Goal: Transaction & Acquisition: Purchase product/service

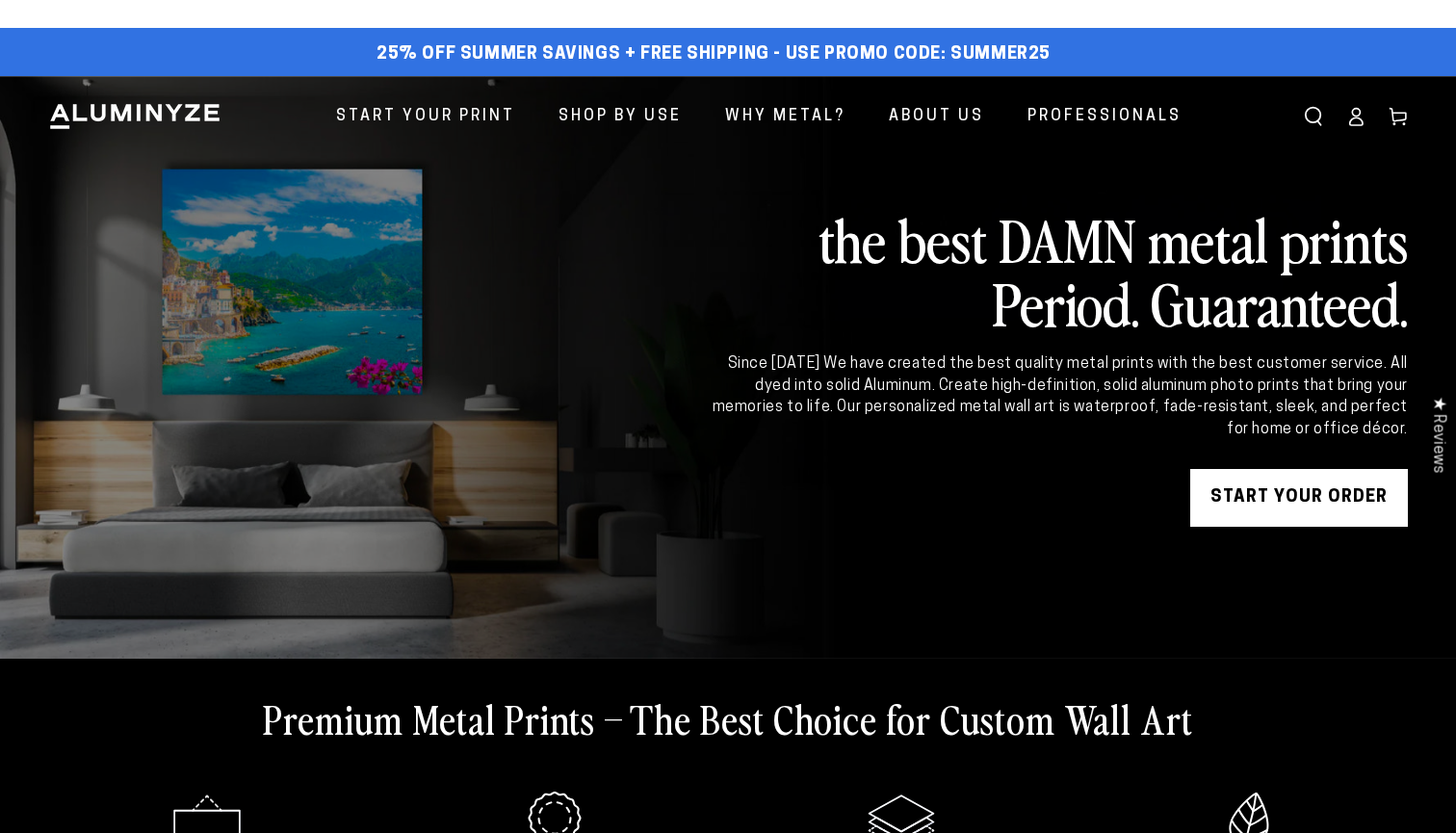
click at [1251, 506] on link "START YOUR Order" at bounding box center [1299, 498] width 218 height 57
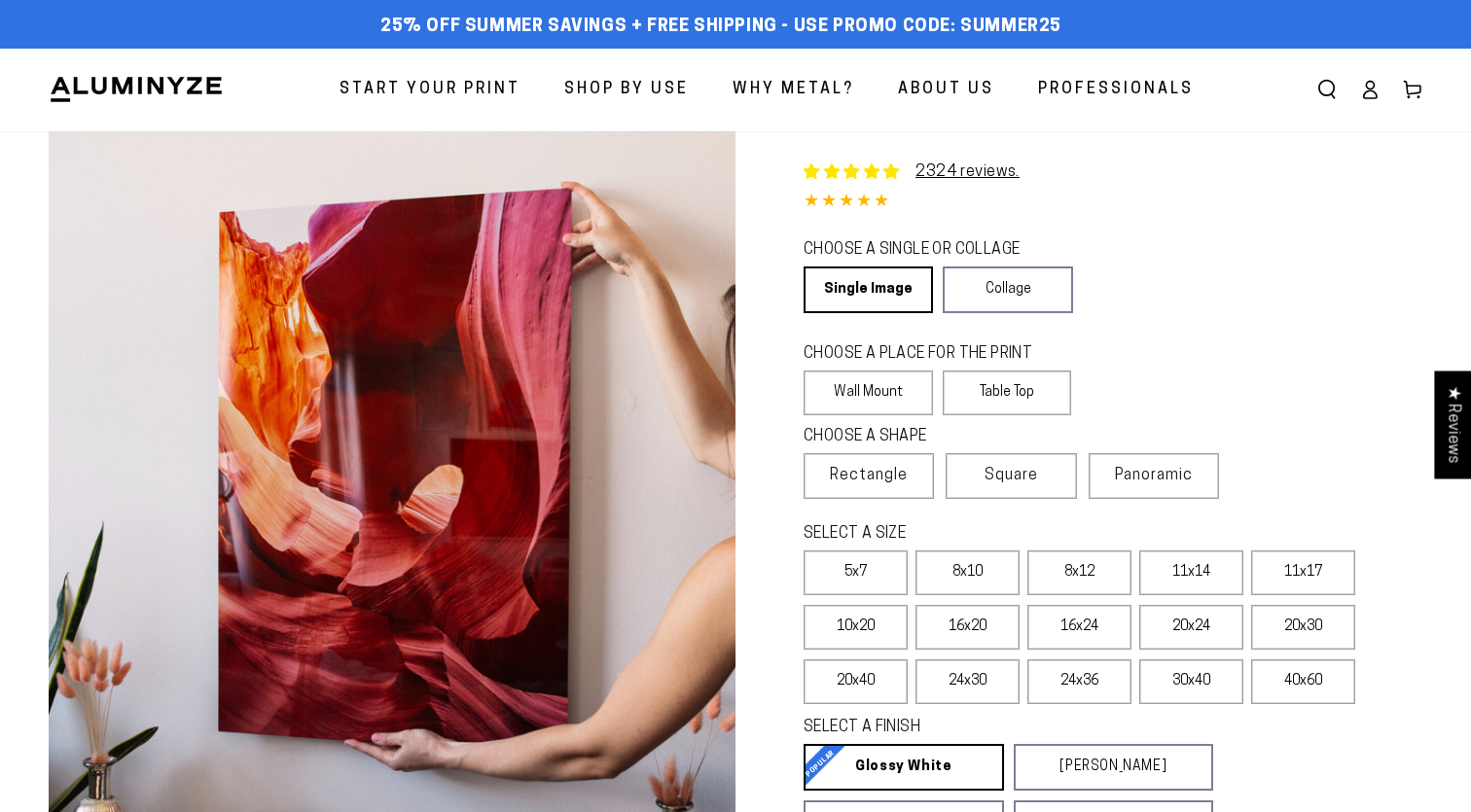
select select "**********"
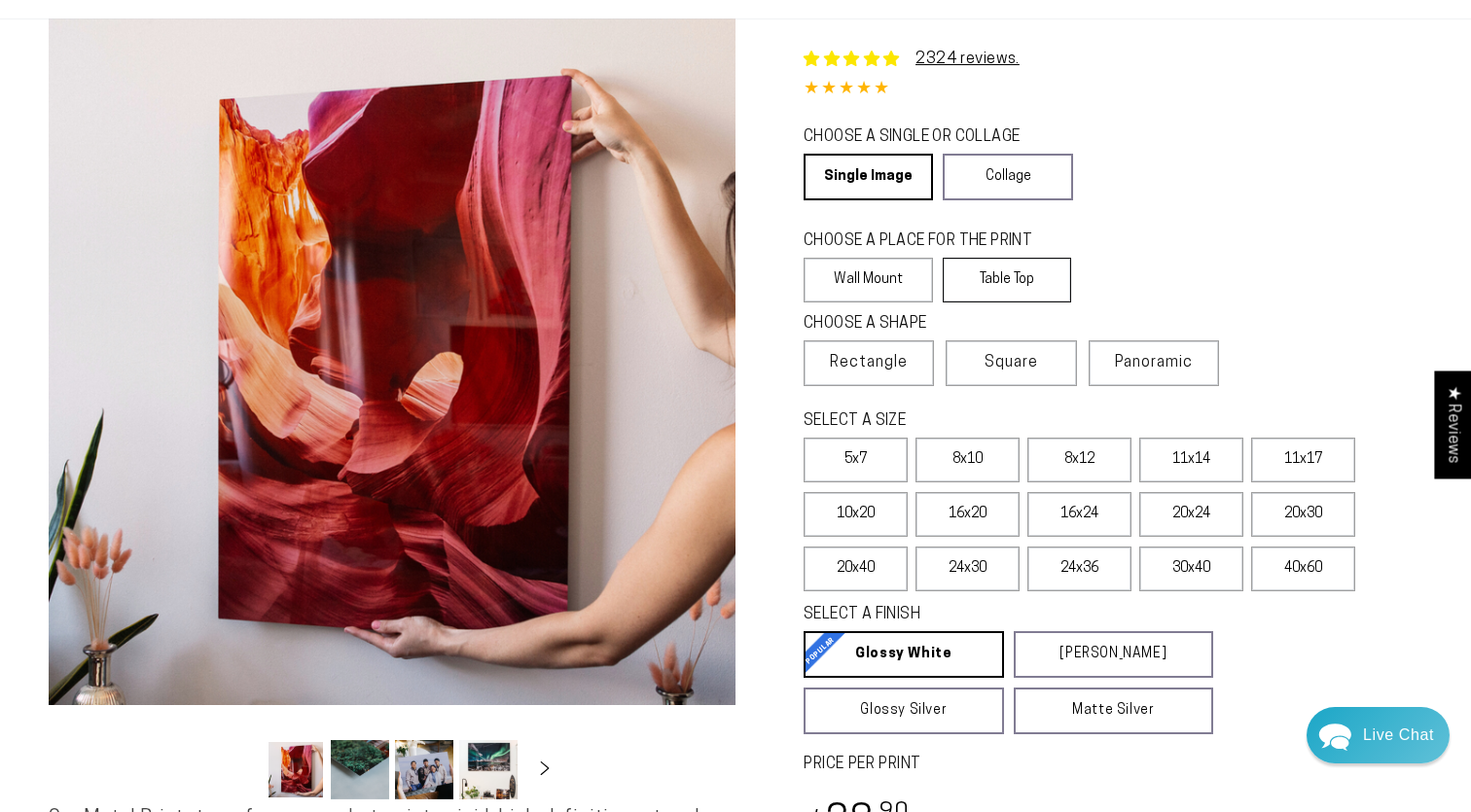
click at [997, 275] on label "Table Top" at bounding box center [1006, 280] width 129 height 45
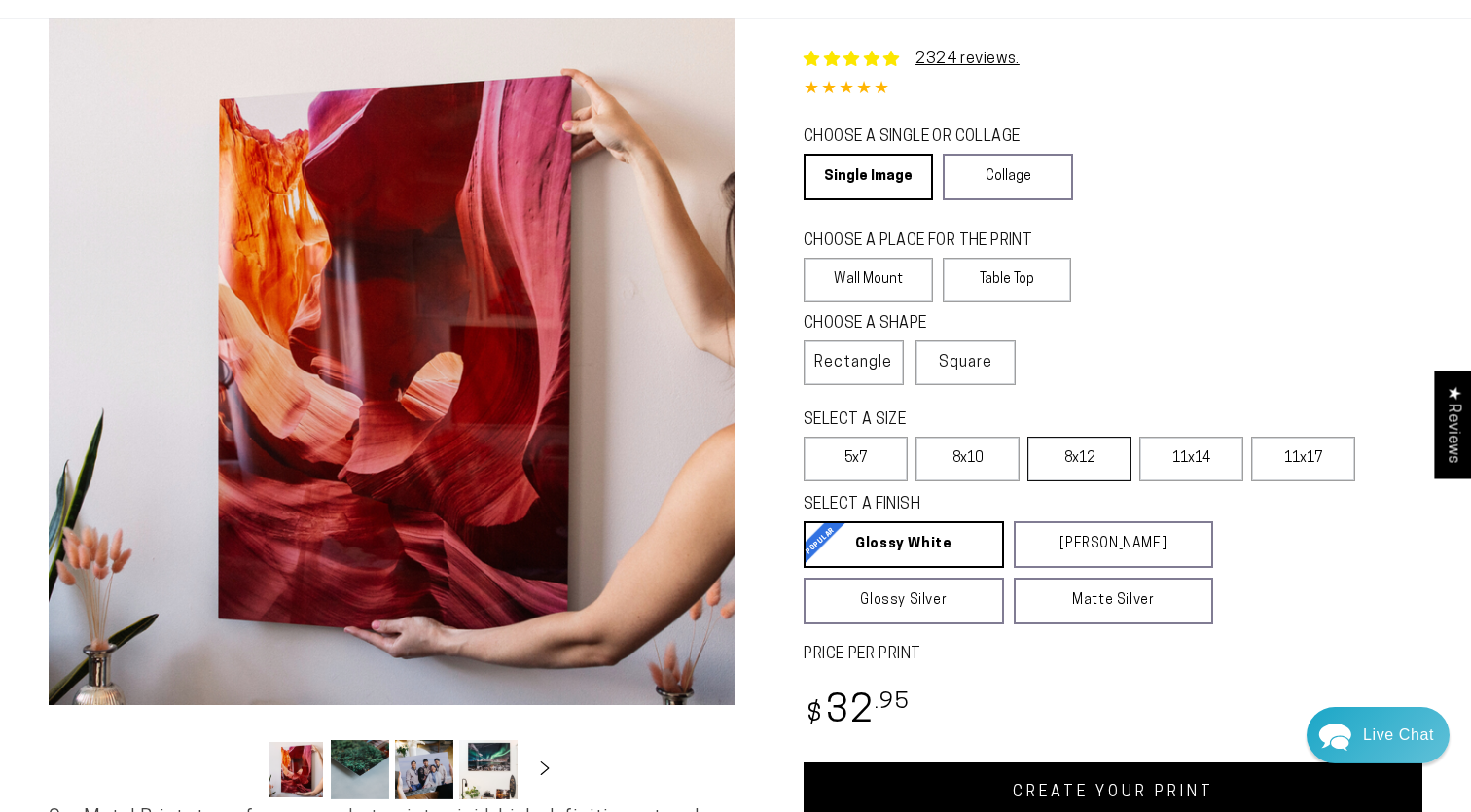
click at [1074, 469] on label "8x12" at bounding box center [1079, 458] width 104 height 45
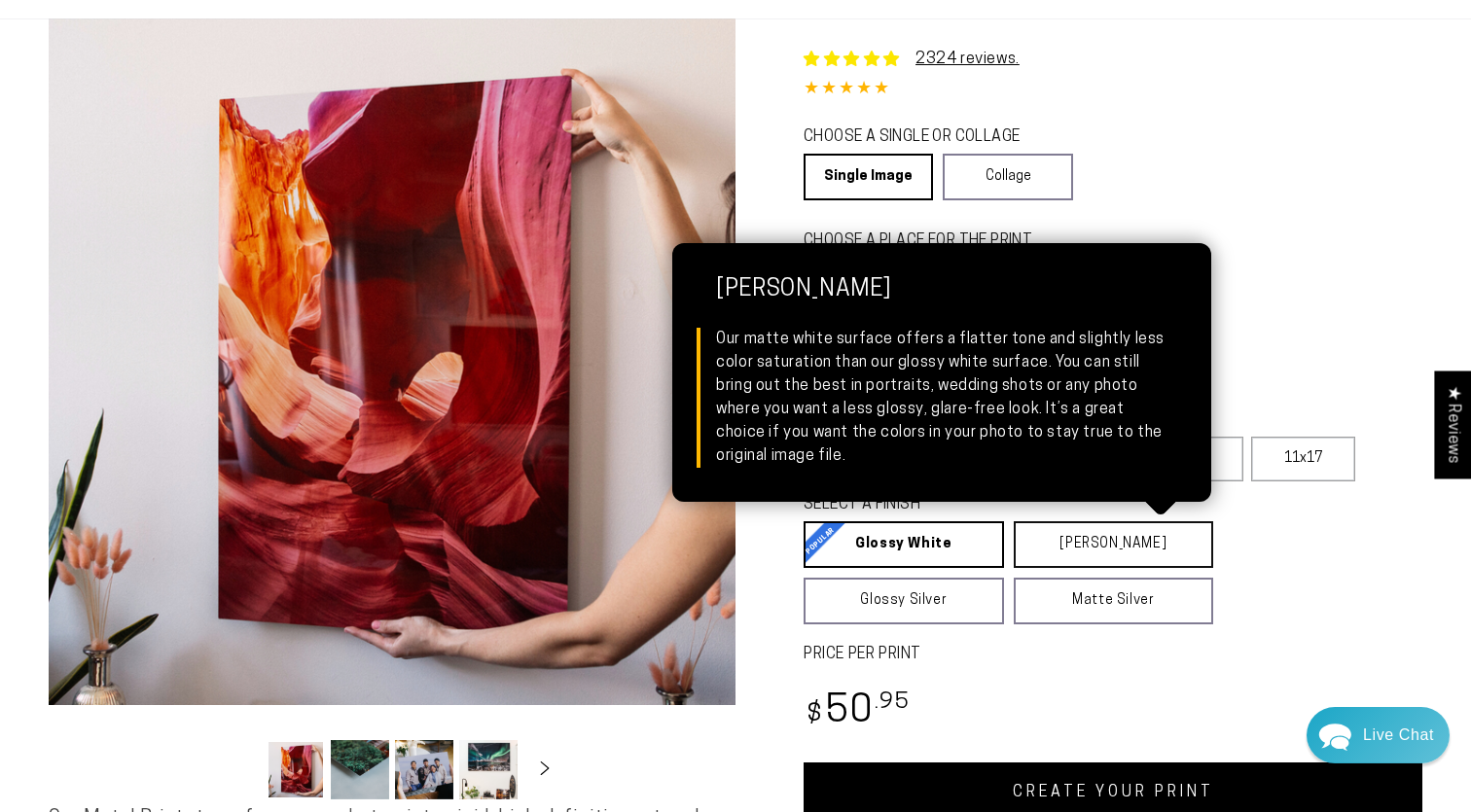
click at [1057, 550] on link "[PERSON_NAME] Matte White Our matte white surface offers a flatter tone and sli…" at bounding box center [1113, 544] width 201 height 47
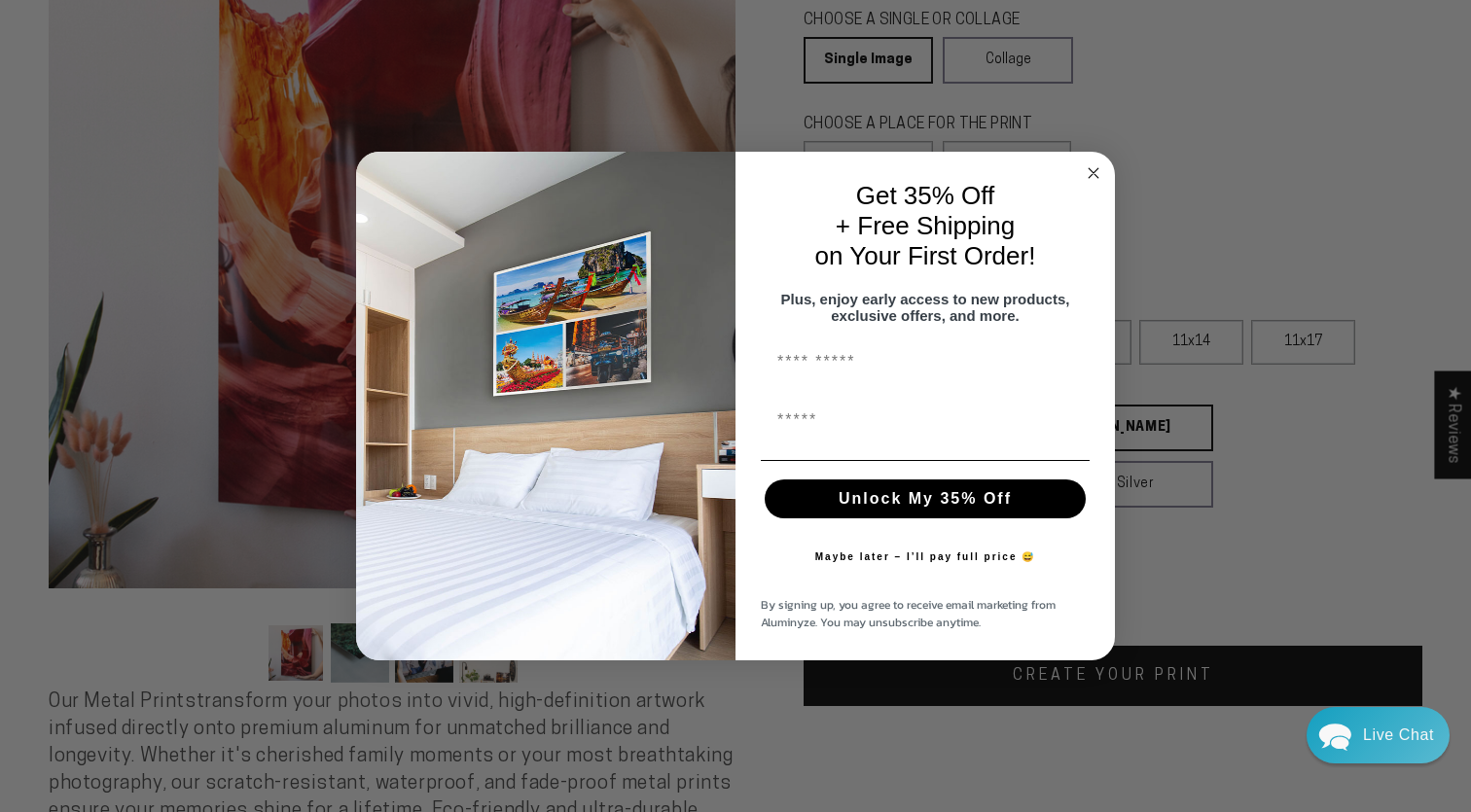
click at [1066, 640] on div "By signing up, you agree to receive email marketing from Aluminyze. You may uns…" at bounding box center [924, 613] width 341 height 55
click at [1087, 164] on circle "Close dialog" at bounding box center [1093, 173] width 22 height 22
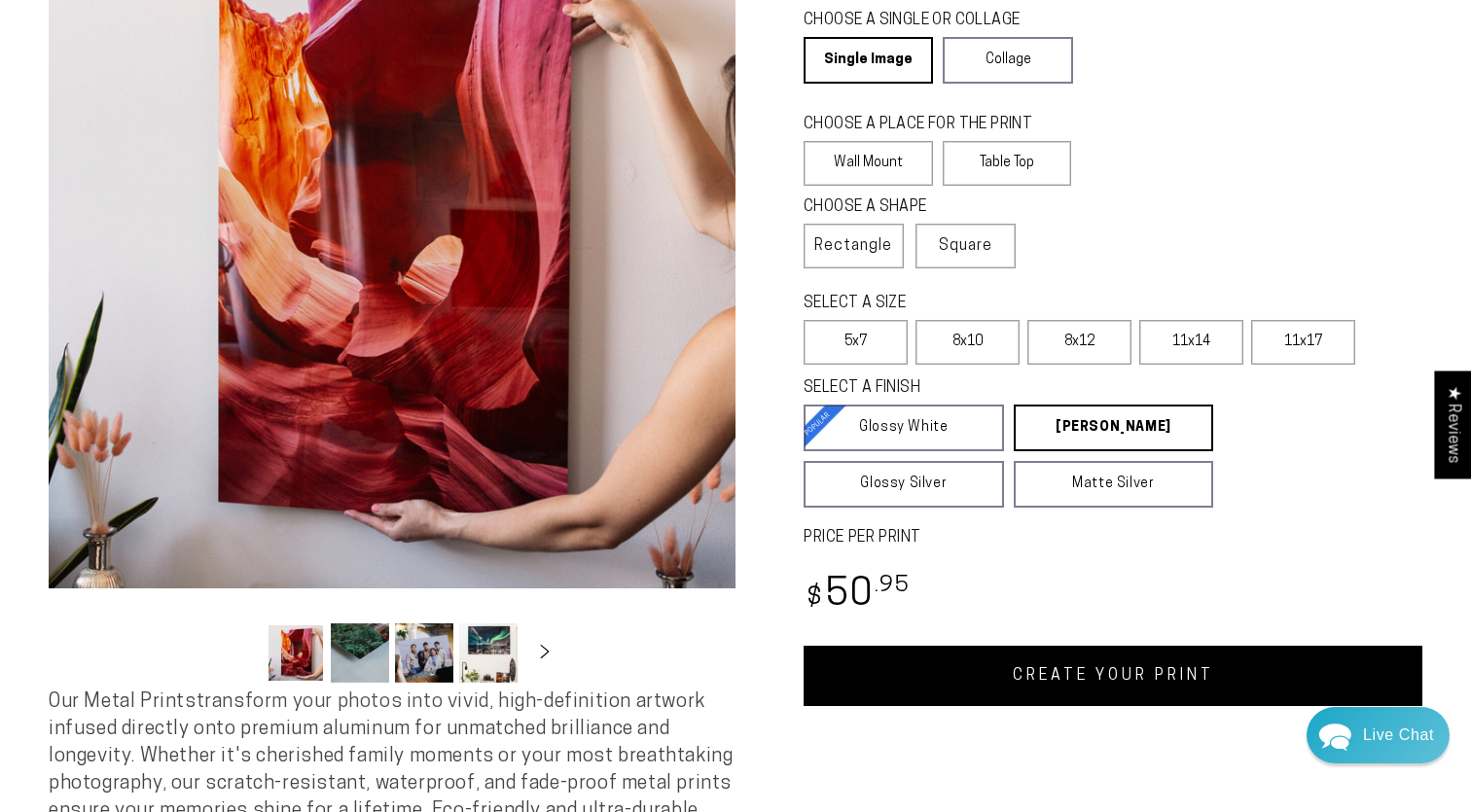
click at [1060, 692] on link "CREATE YOUR PRINT" at bounding box center [1112, 675] width 619 height 60
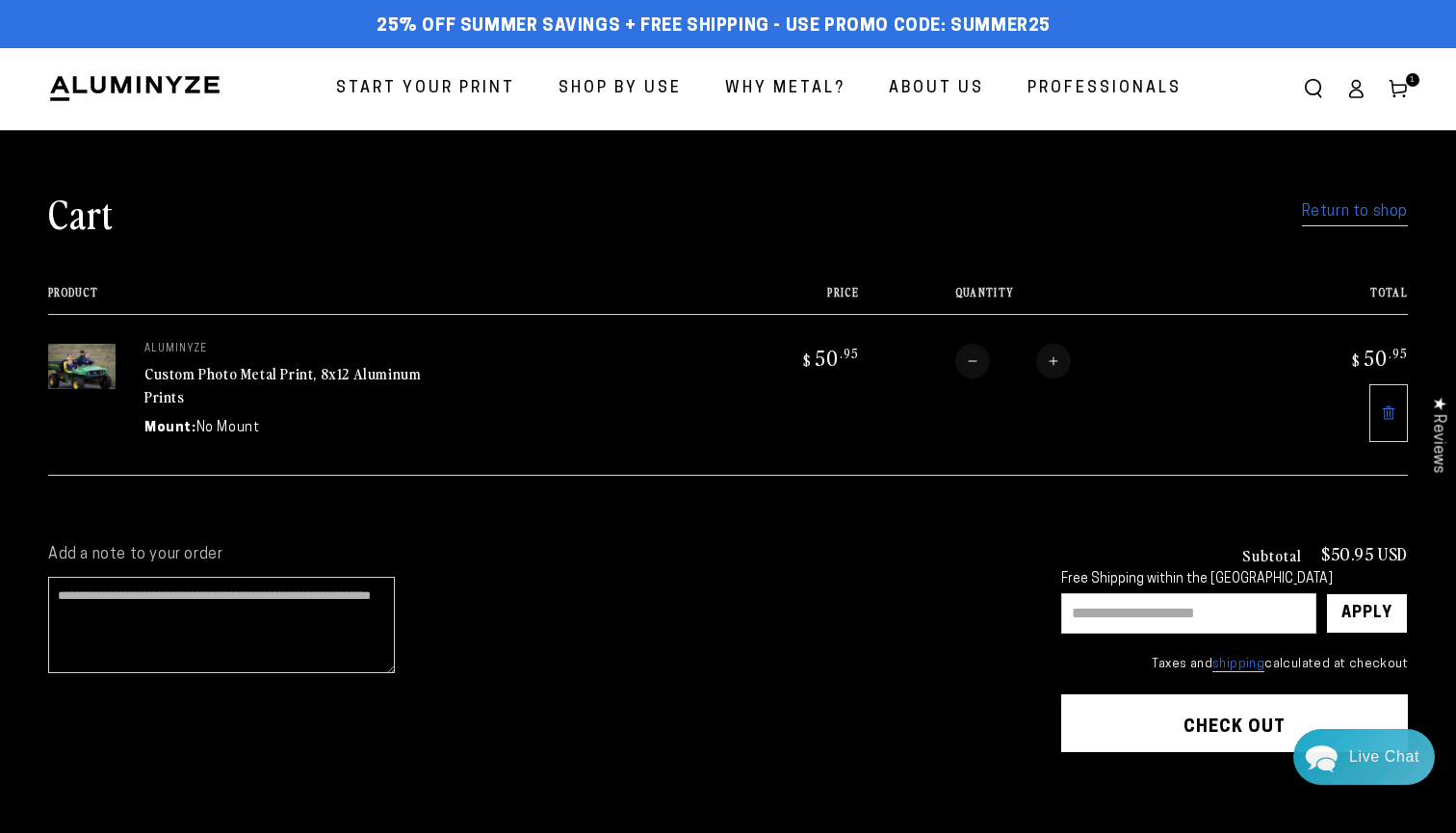
click at [1363, 212] on link "Return to shop" at bounding box center [1354, 213] width 106 height 28
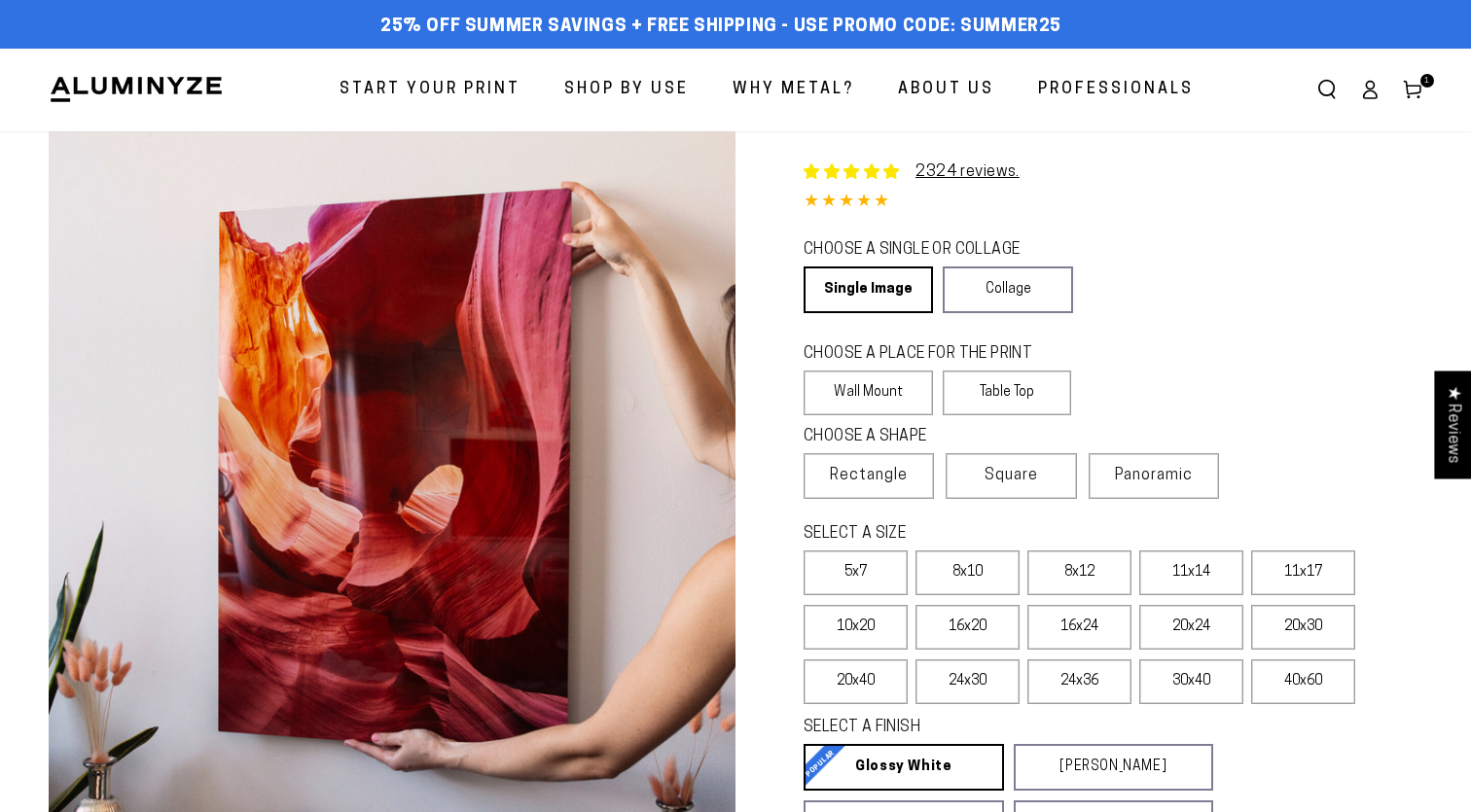
select select "**********"
click at [1021, 395] on label "Table Top" at bounding box center [1006, 393] width 129 height 45
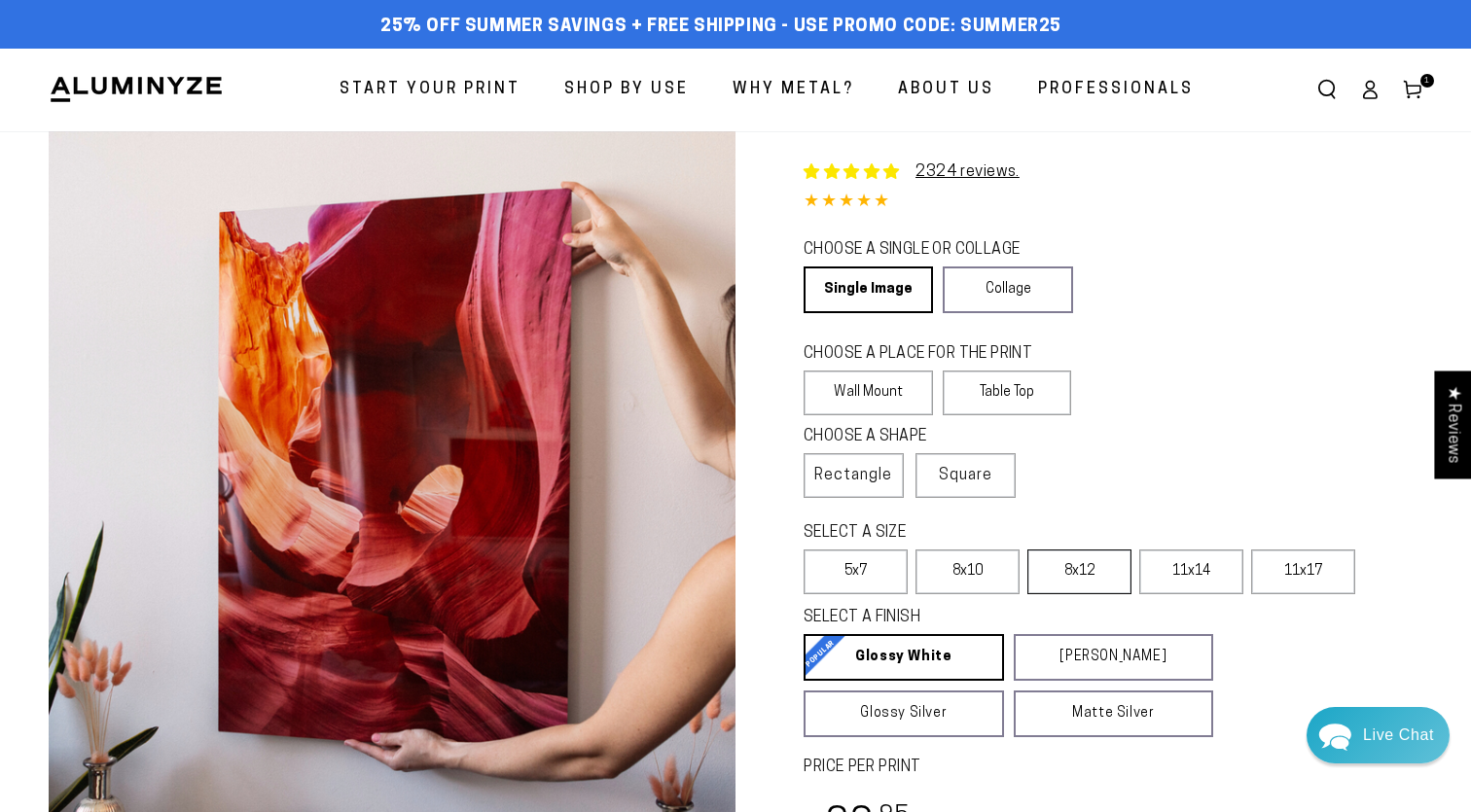
click at [1095, 576] on label "8x12" at bounding box center [1079, 571] width 104 height 45
click at [1094, 654] on link "[PERSON_NAME] Matte White Our matte white surface offers a flatter tone and sli…" at bounding box center [1113, 657] width 201 height 47
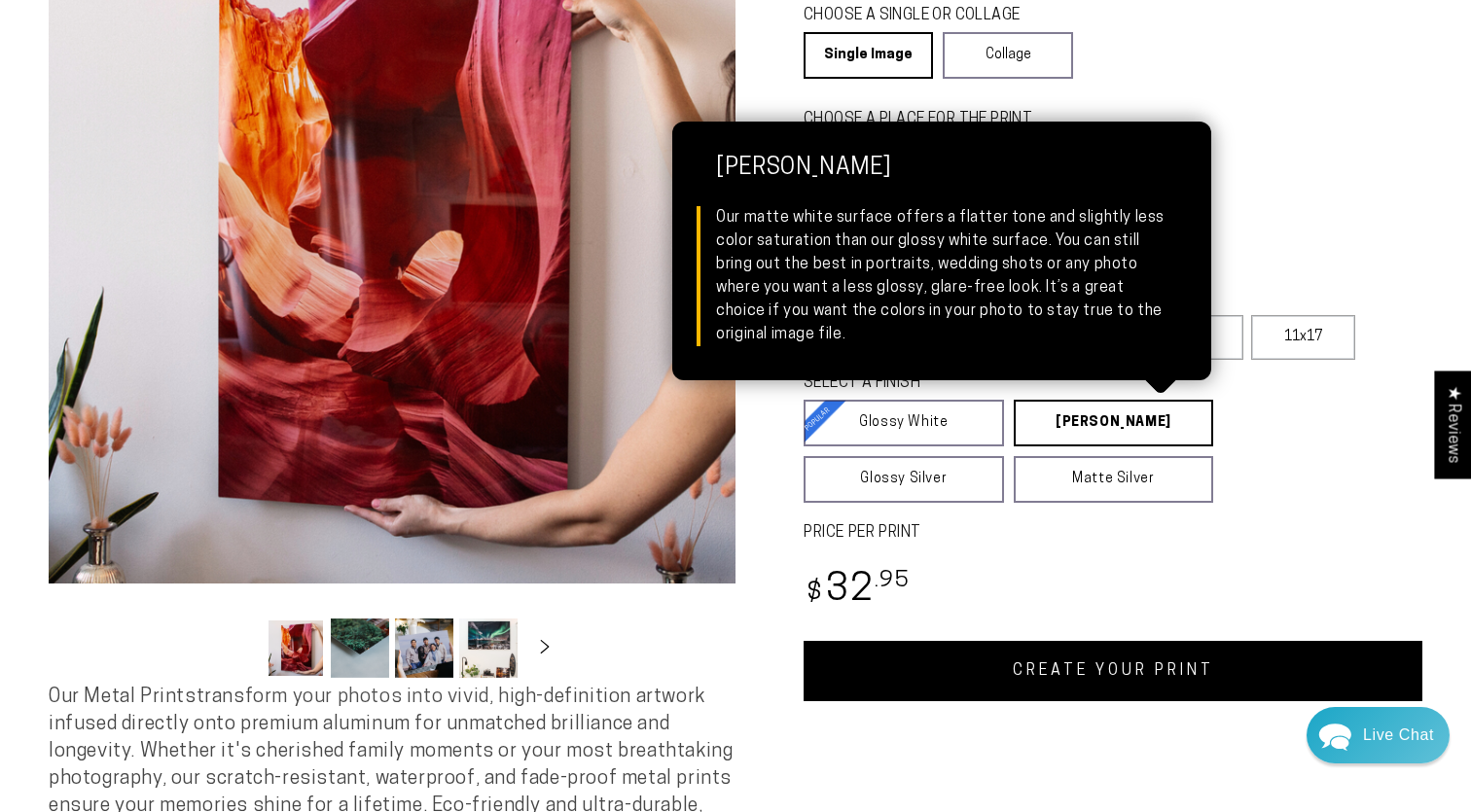
scroll to position [242, 0]
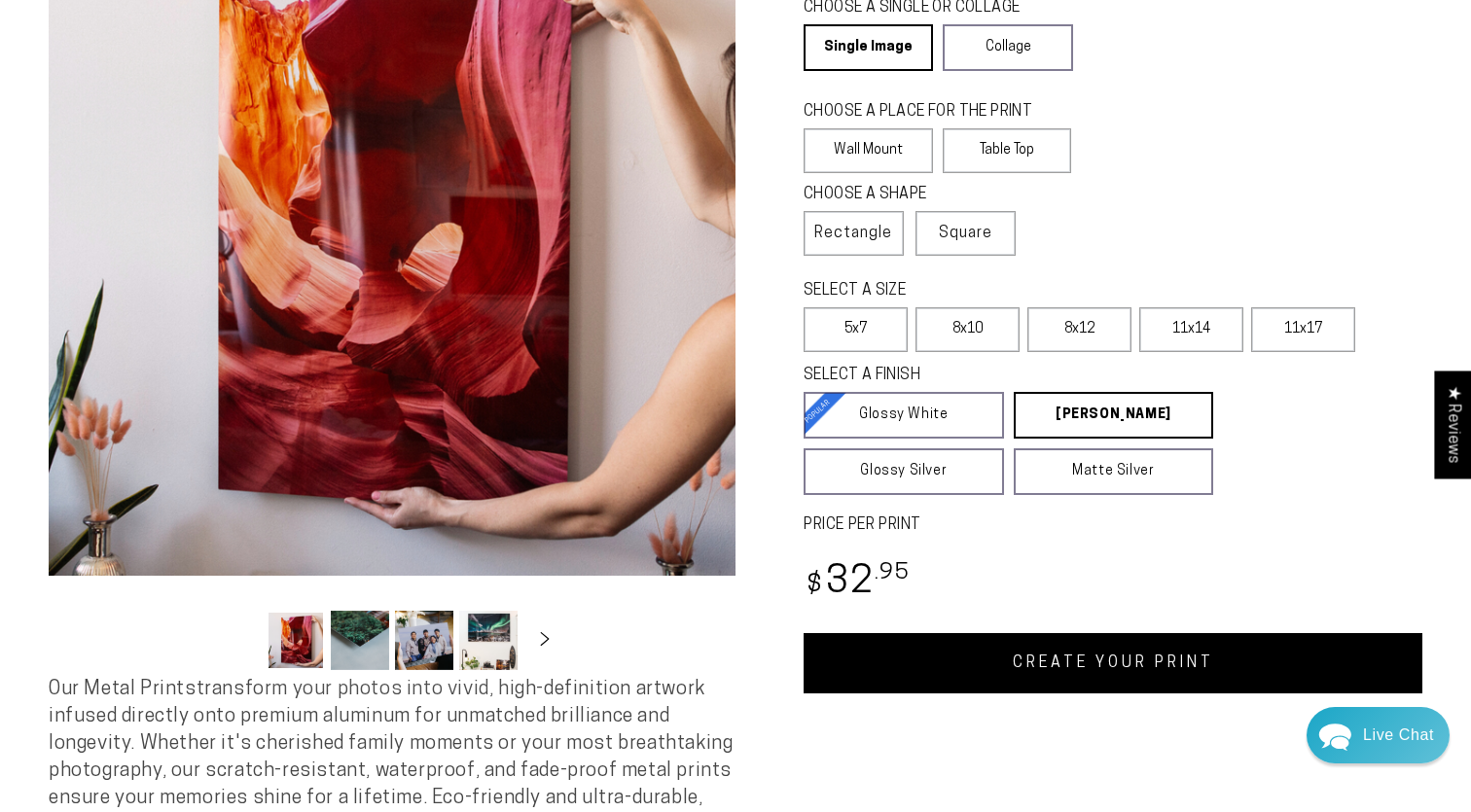
click at [1108, 658] on link "CREATE YOUR PRINT" at bounding box center [1112, 663] width 619 height 60
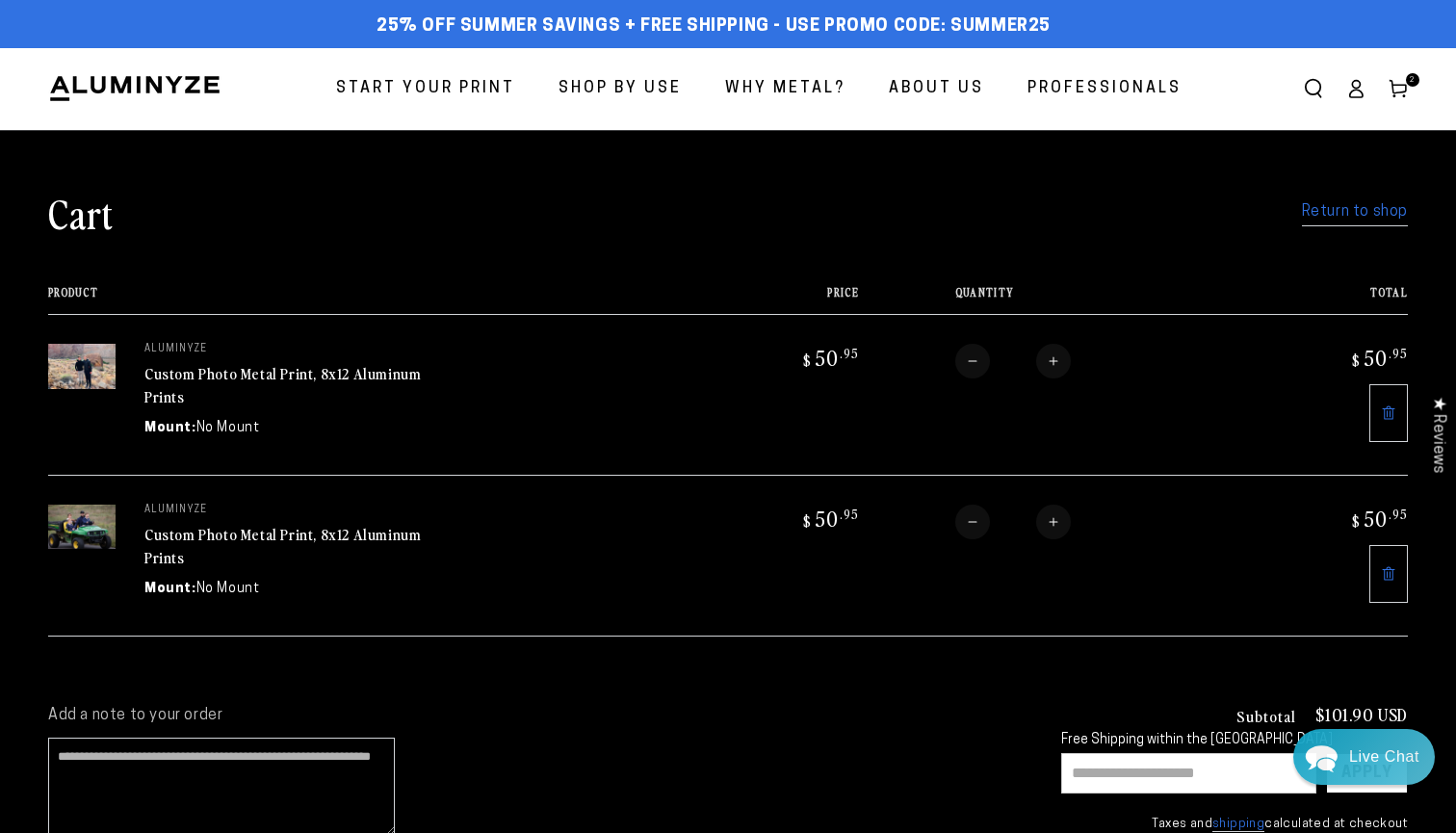
click at [1354, 218] on link "Return to shop" at bounding box center [1354, 213] width 106 height 28
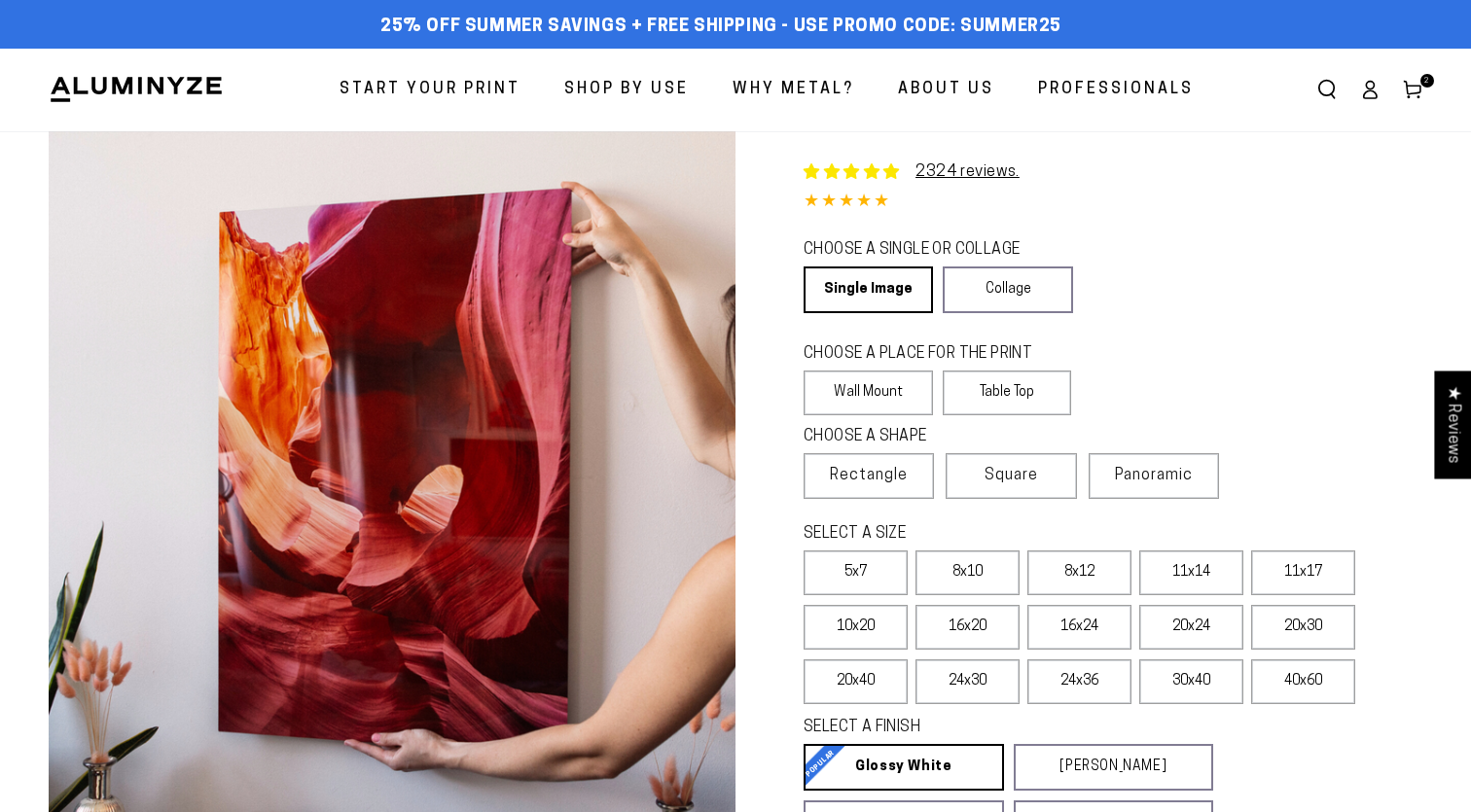
select select "**********"
click at [1004, 393] on label "Table Top" at bounding box center [1006, 393] width 129 height 45
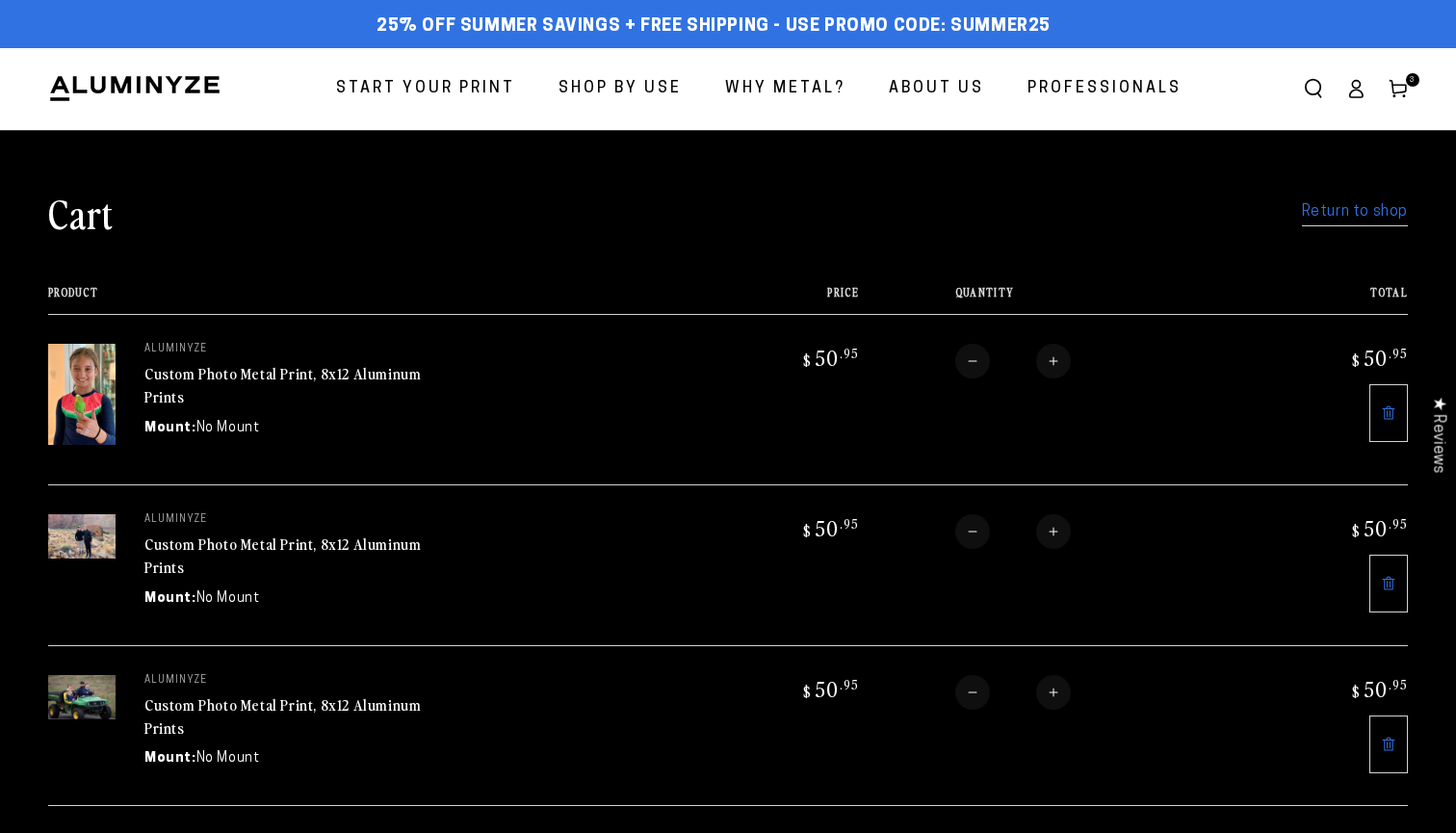
click at [1395, 208] on link "Return to shop" at bounding box center [1354, 213] width 106 height 28
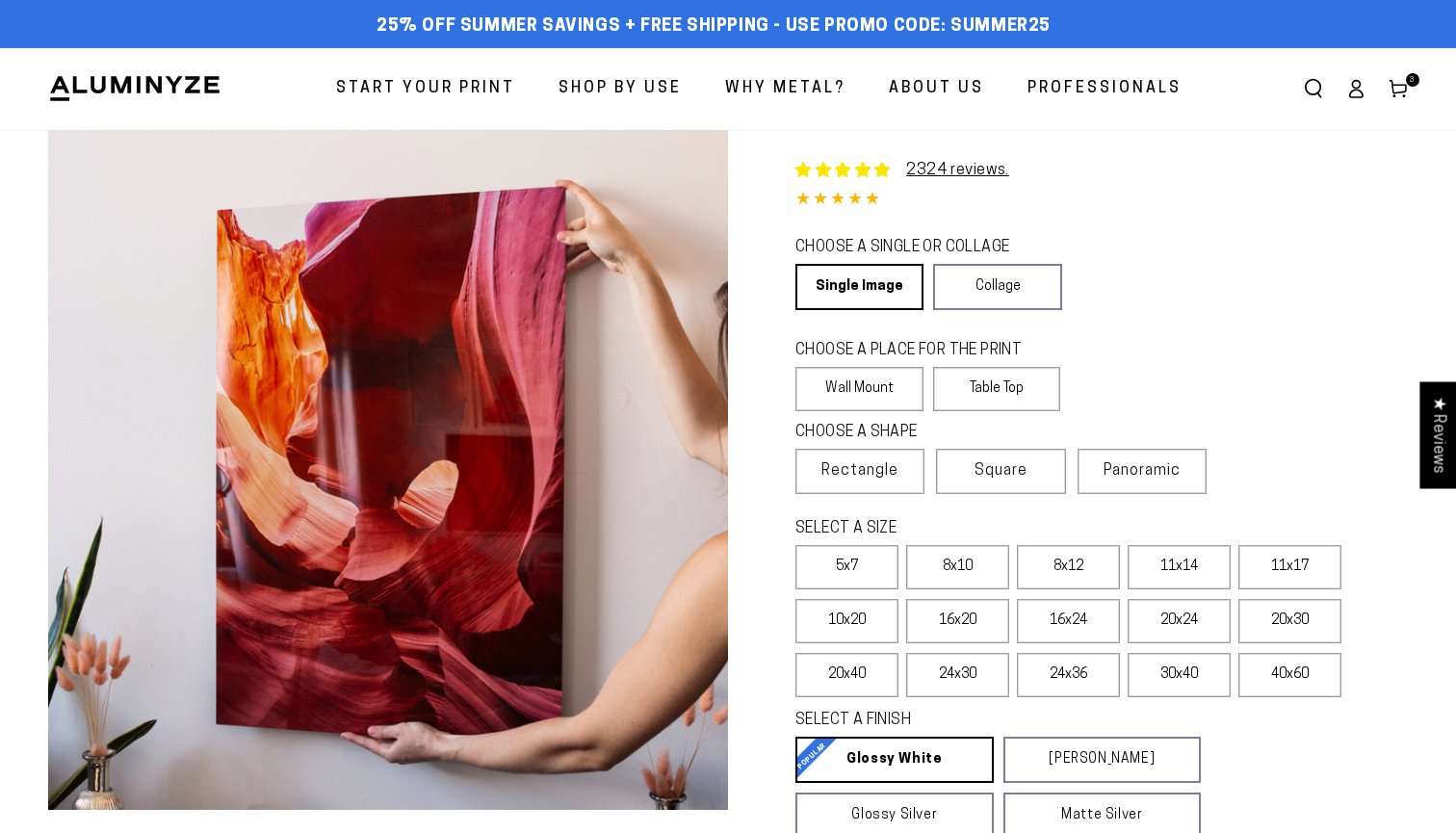
select select "**********"
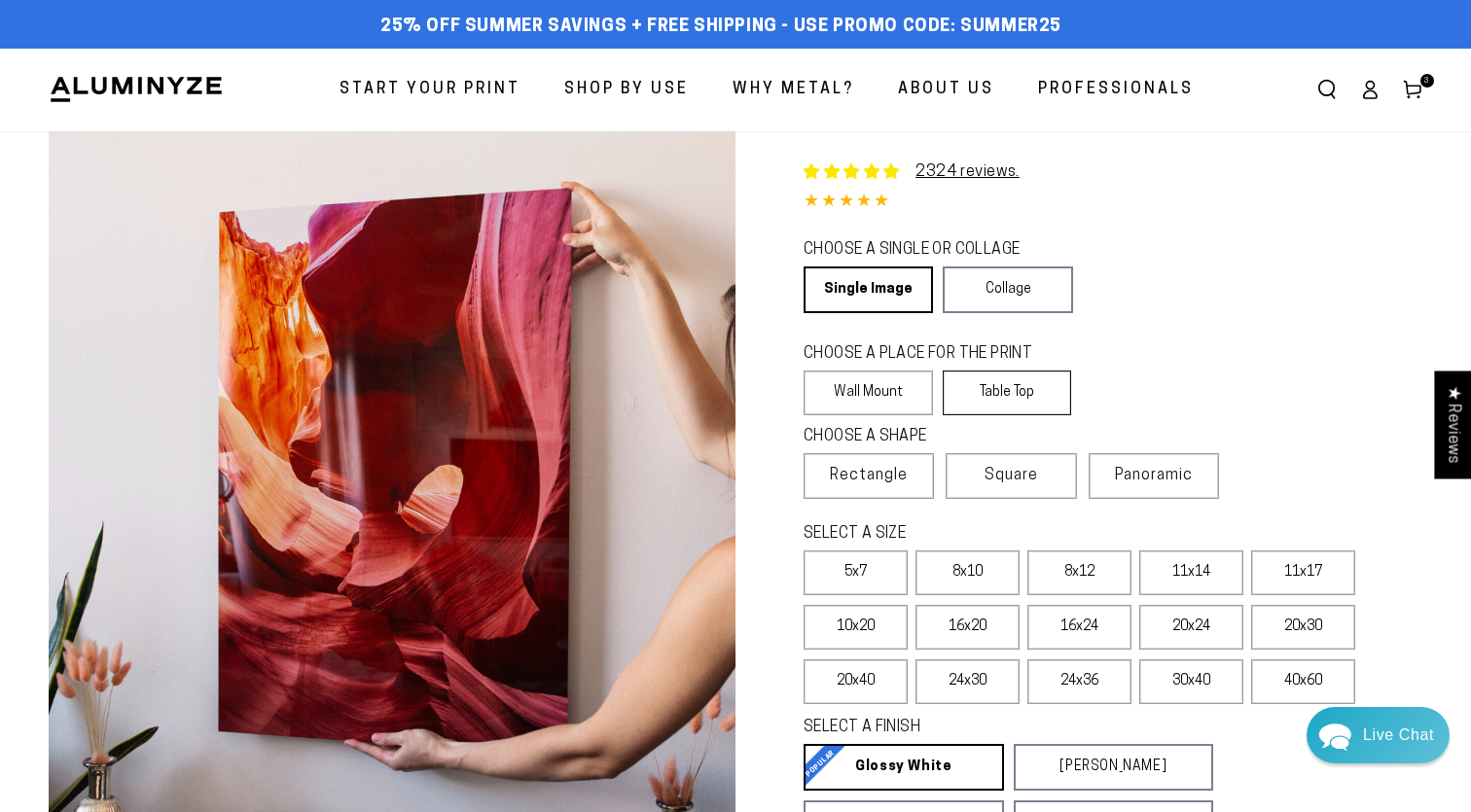
click at [997, 398] on label "Table Top" at bounding box center [1006, 393] width 129 height 45
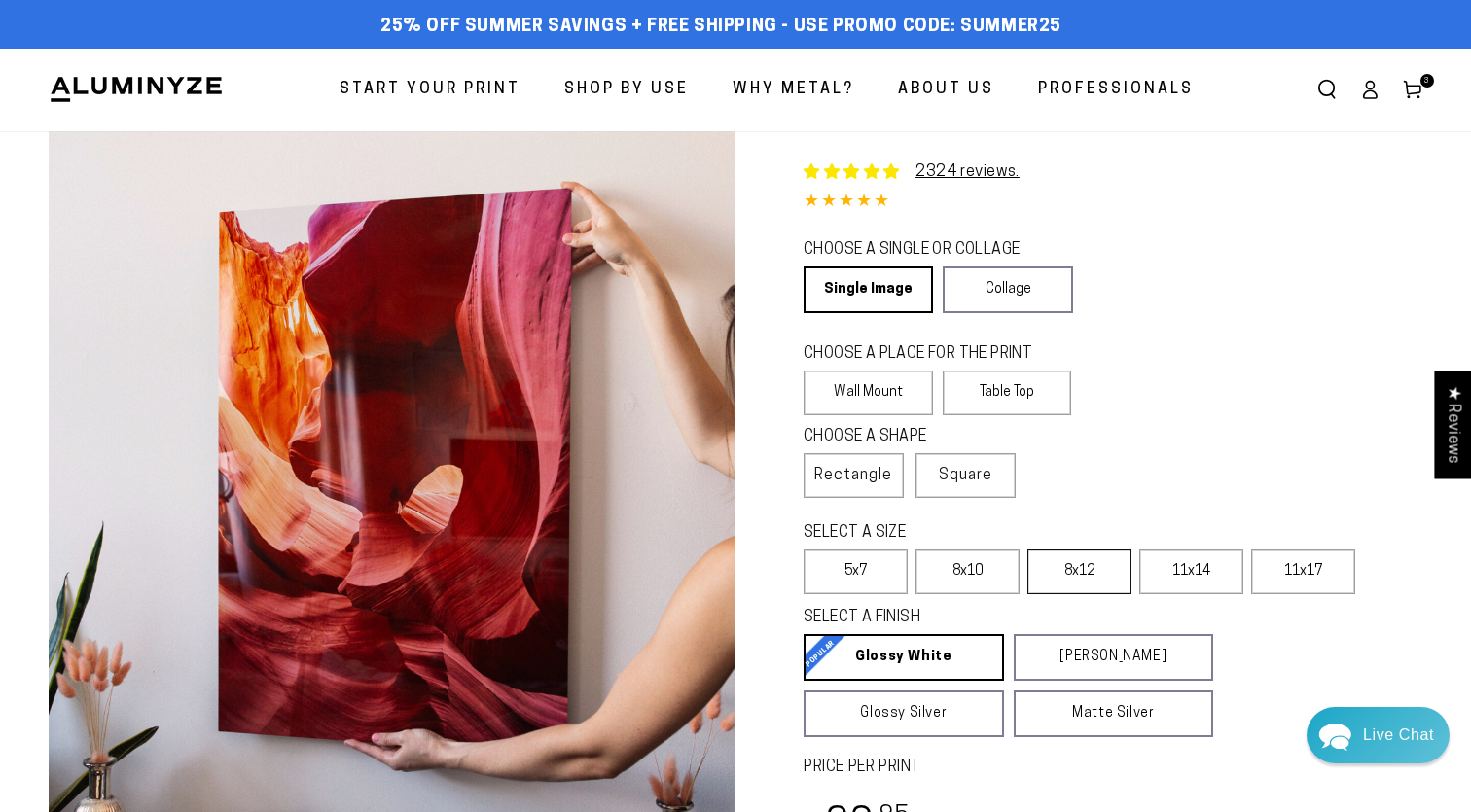
click at [1094, 588] on label "8x12" at bounding box center [1079, 571] width 104 height 45
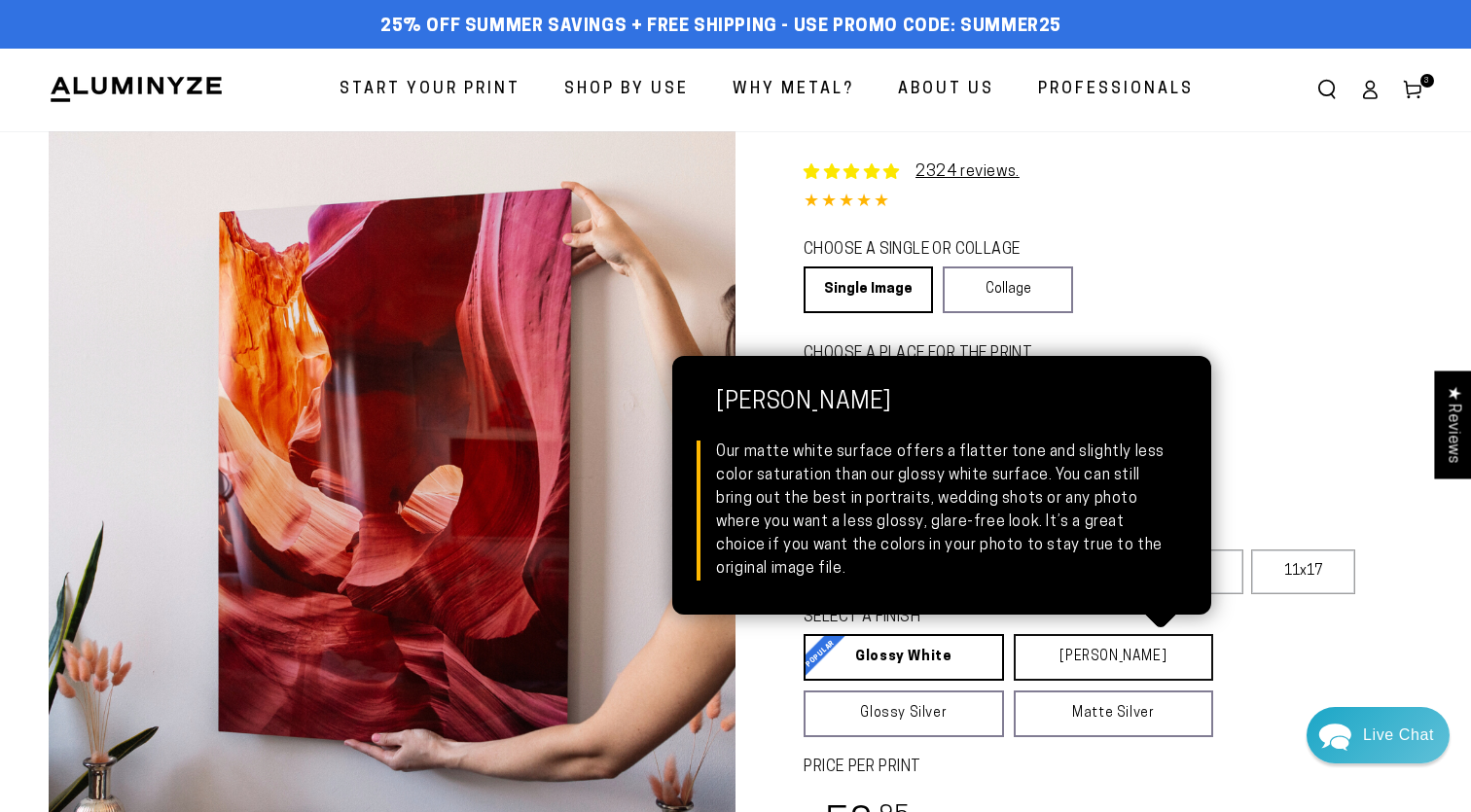
click at [1120, 647] on link "Matte White Matte White Our matte white surface offers a flatter tone and sligh…" at bounding box center [1113, 657] width 201 height 47
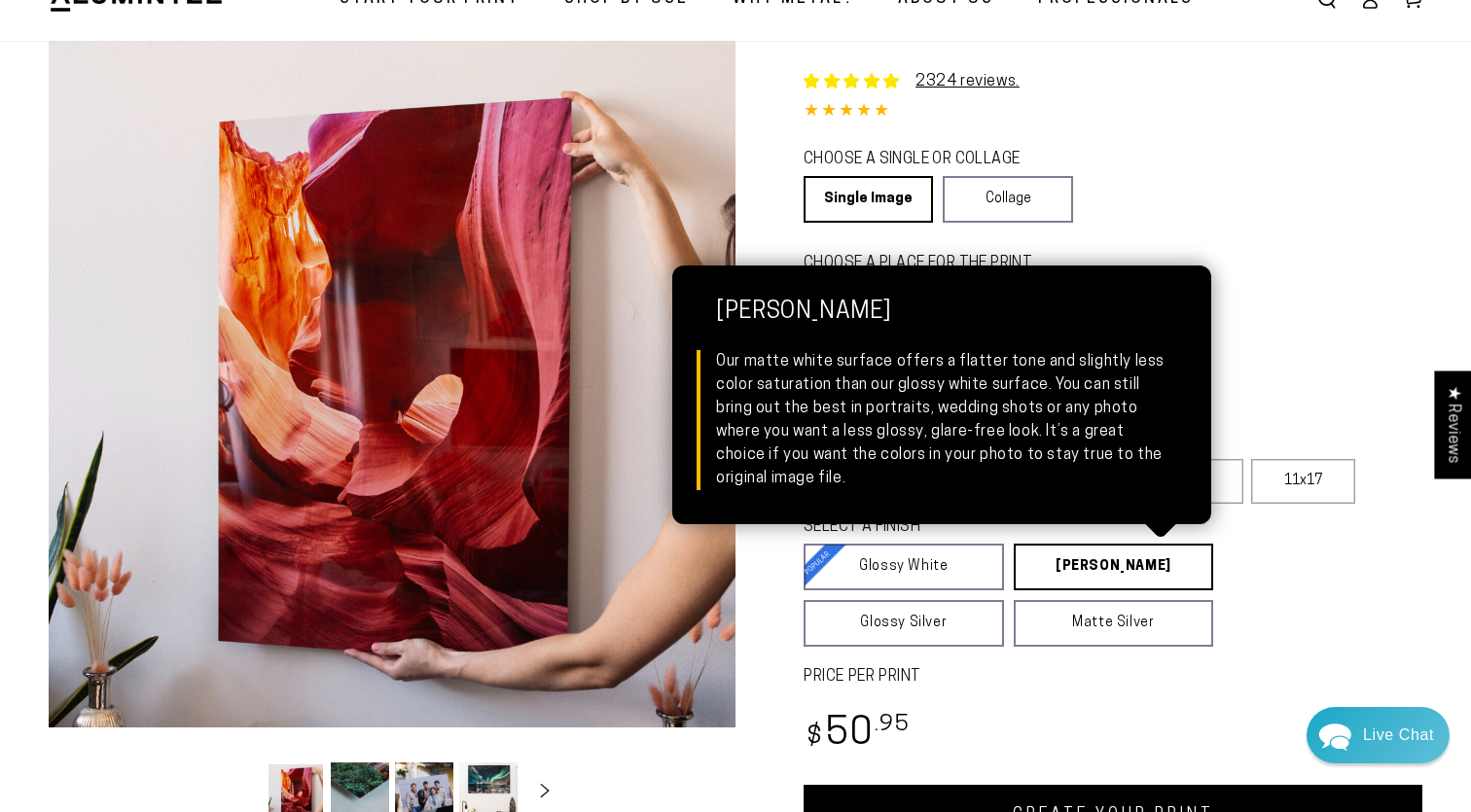
scroll to position [93, 0]
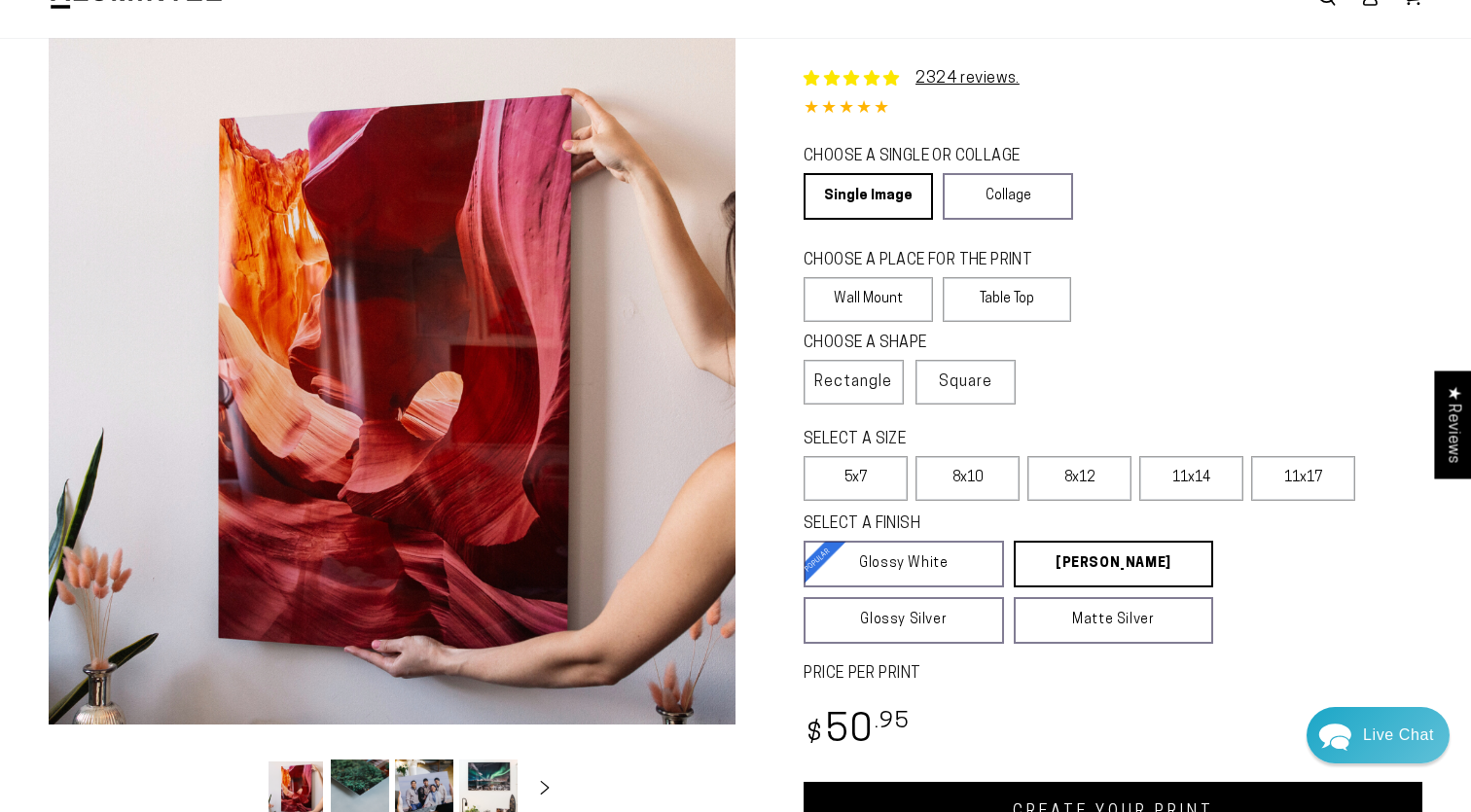
click at [1071, 808] on link "CREATE YOUR PRINT" at bounding box center [1112, 812] width 619 height 60
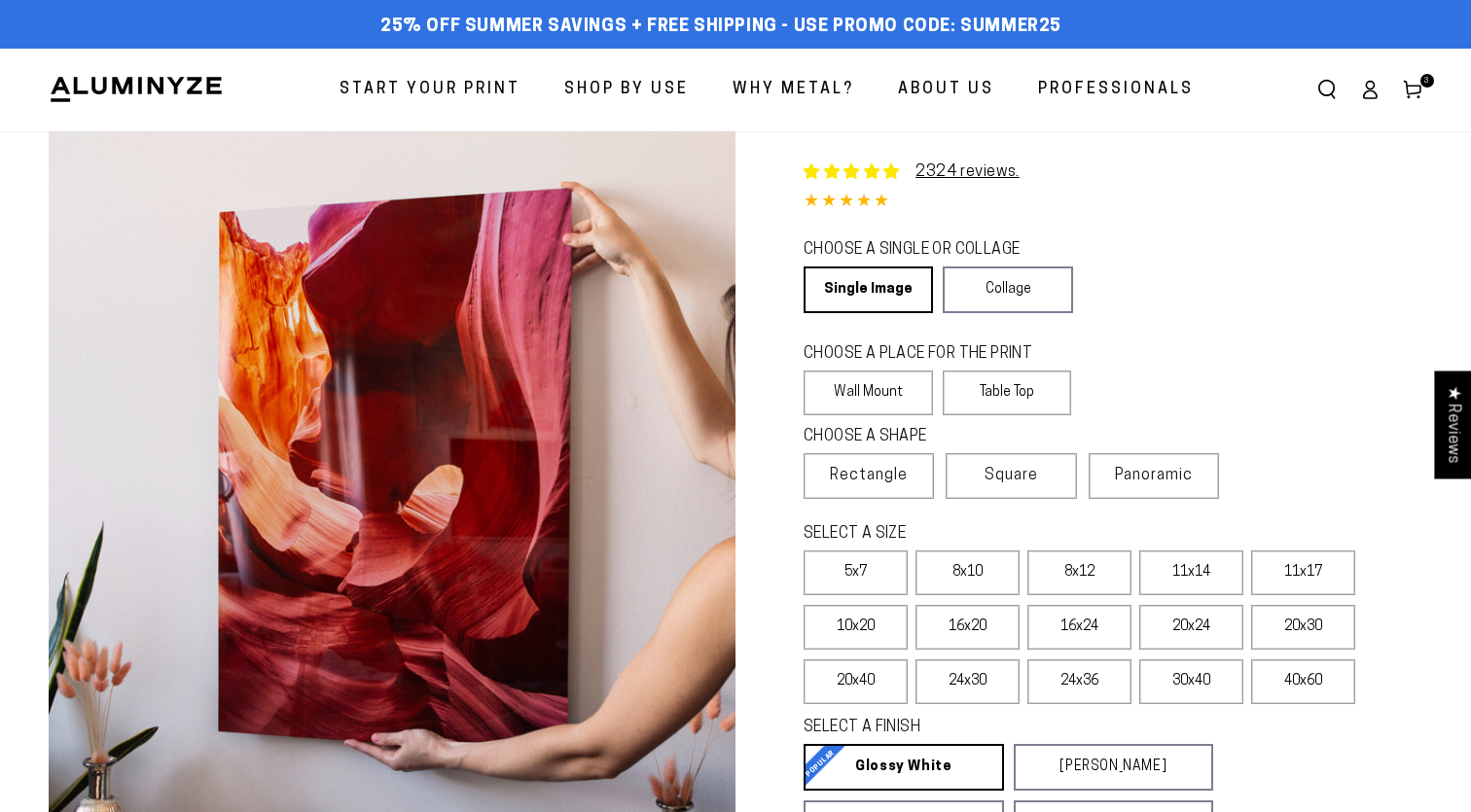
select select "**********"
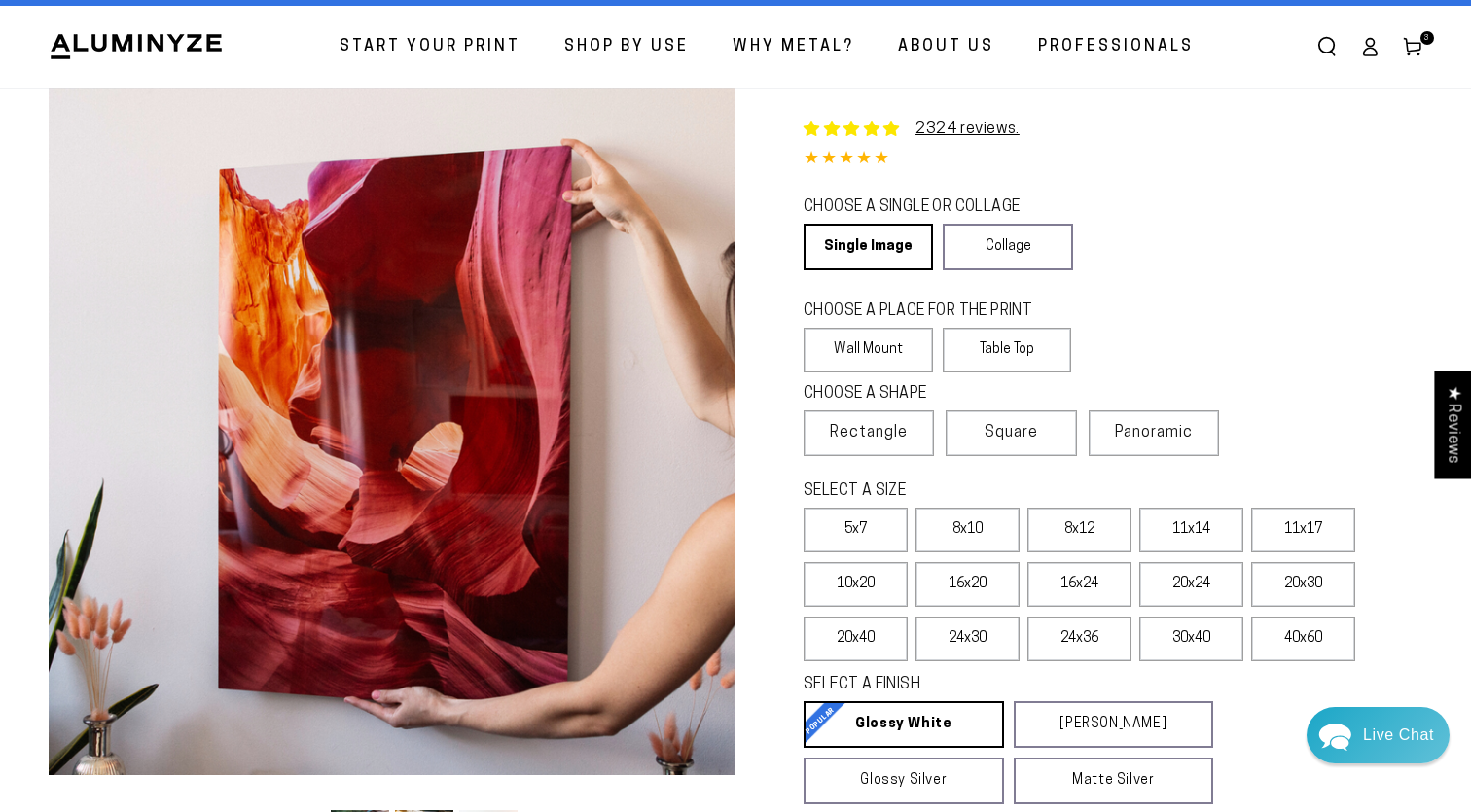
scroll to position [45, 0]
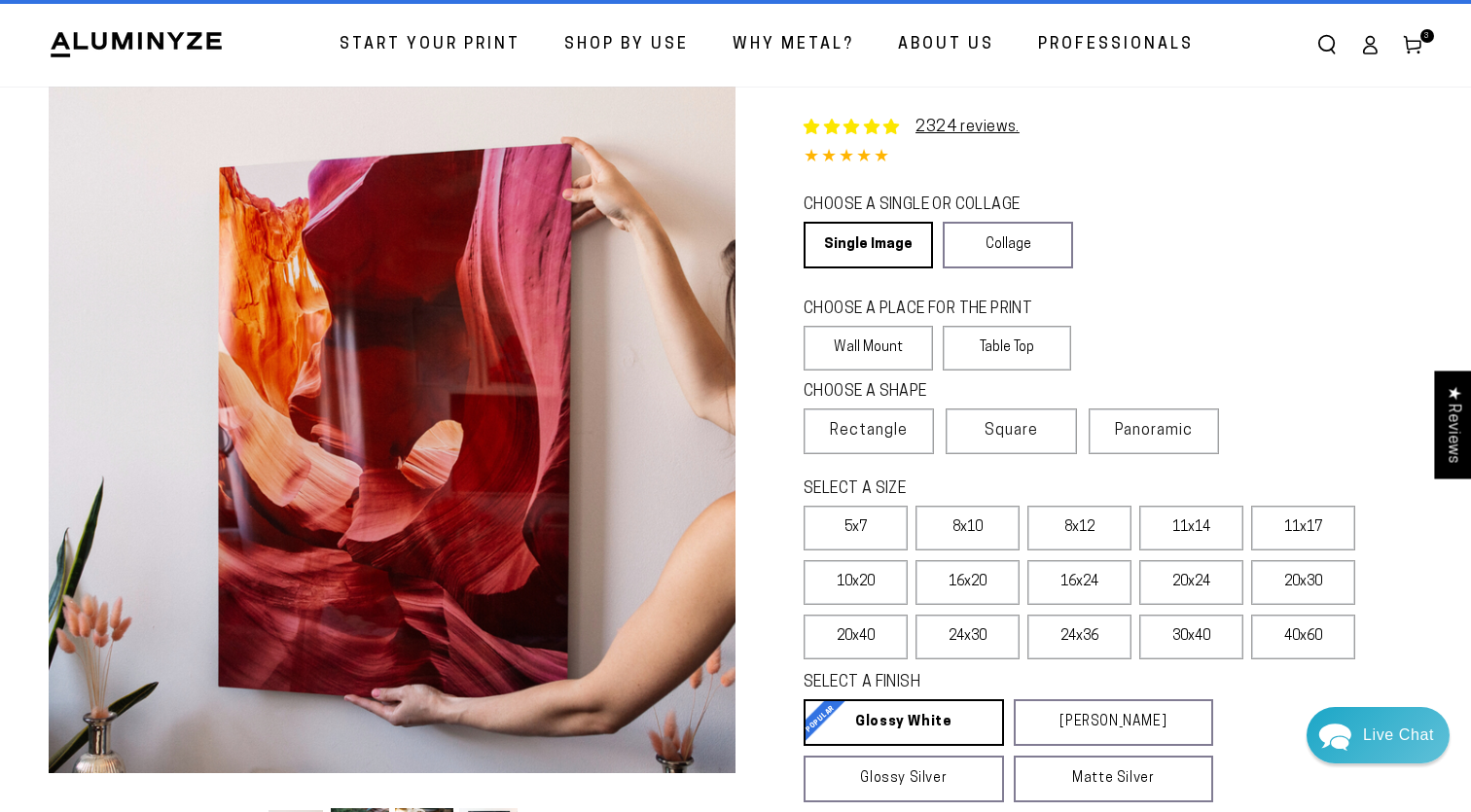
click at [1408, 34] on link "Cart 3 3 items" at bounding box center [1412, 44] width 43 height 43
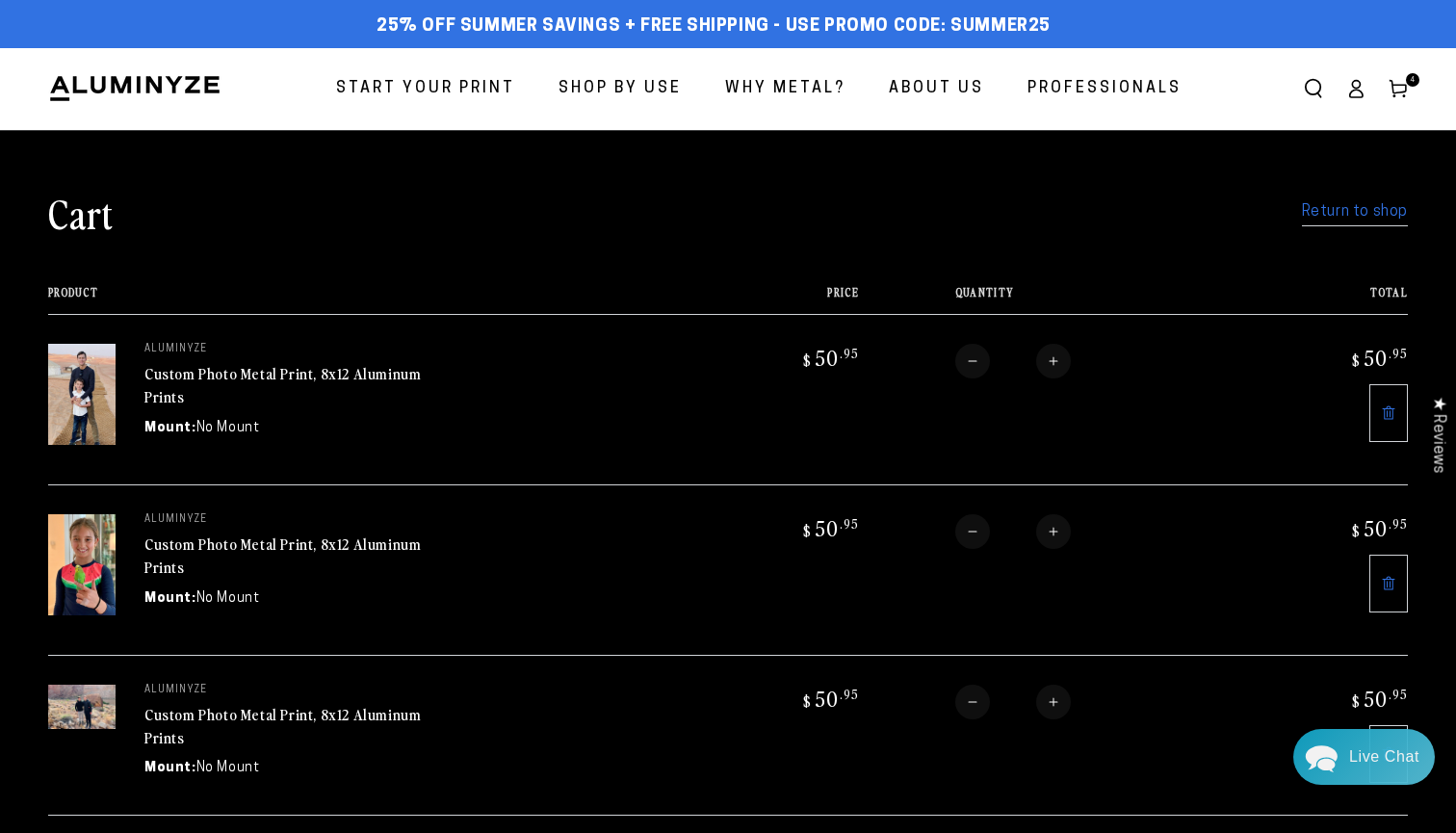
click at [1367, 206] on link "Return to shop" at bounding box center [1354, 213] width 106 height 28
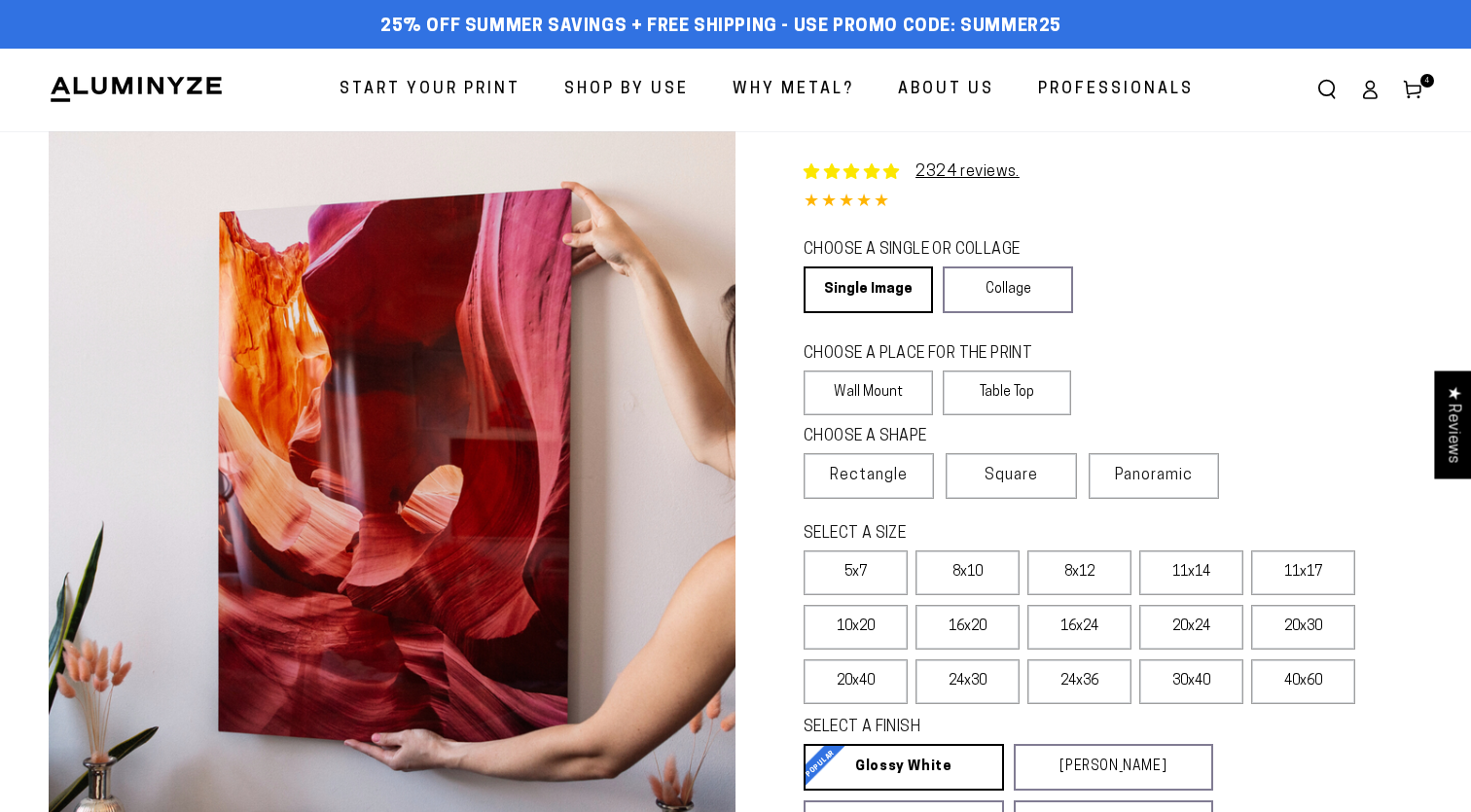
select select "**********"
click at [1007, 395] on label "Table Top" at bounding box center [1006, 393] width 129 height 45
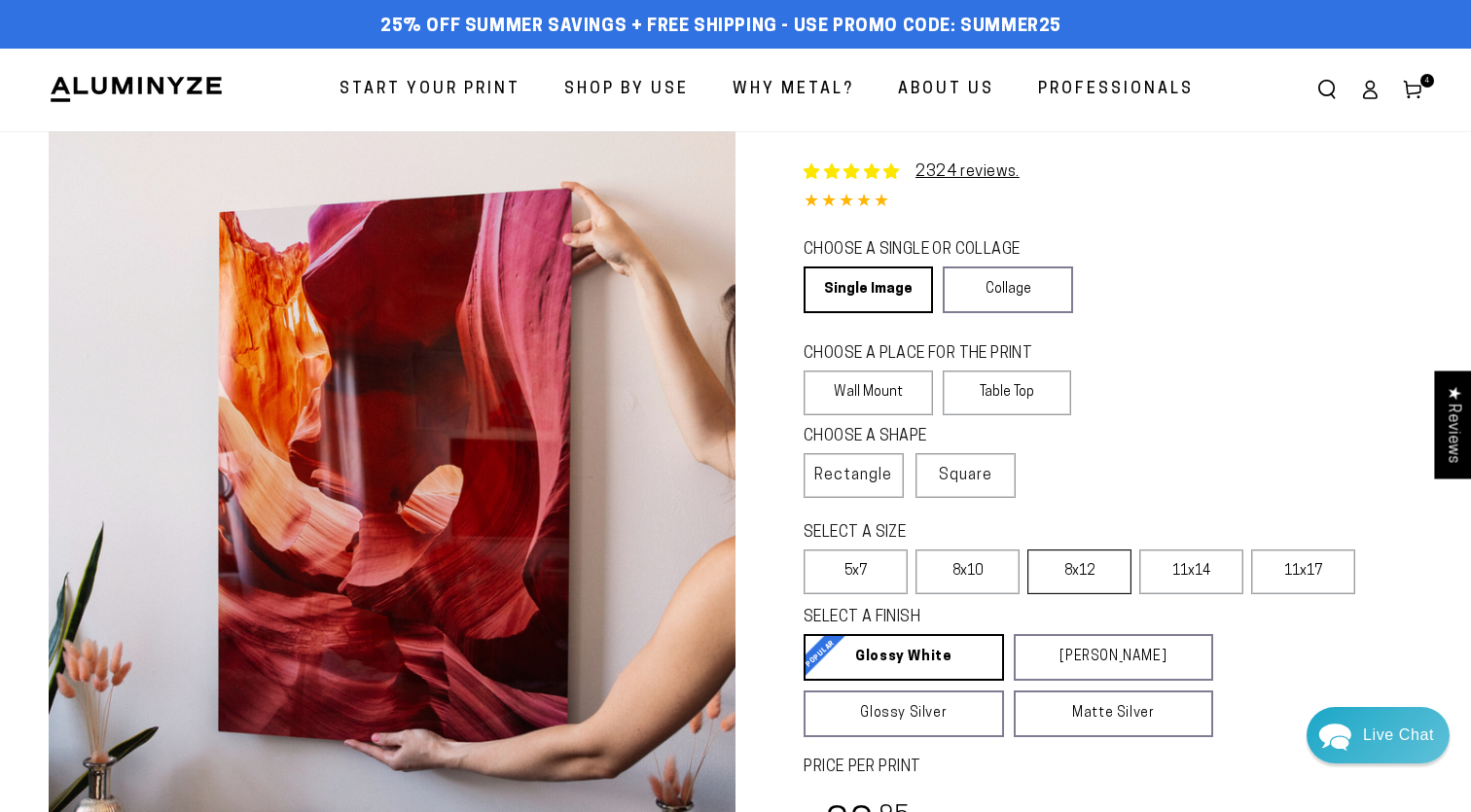
click at [1100, 569] on label "8x12" at bounding box center [1079, 571] width 104 height 45
click at [1099, 644] on link "Matte White Matte White Our matte white surface offers a flatter tone and sligh…" at bounding box center [1113, 657] width 201 height 47
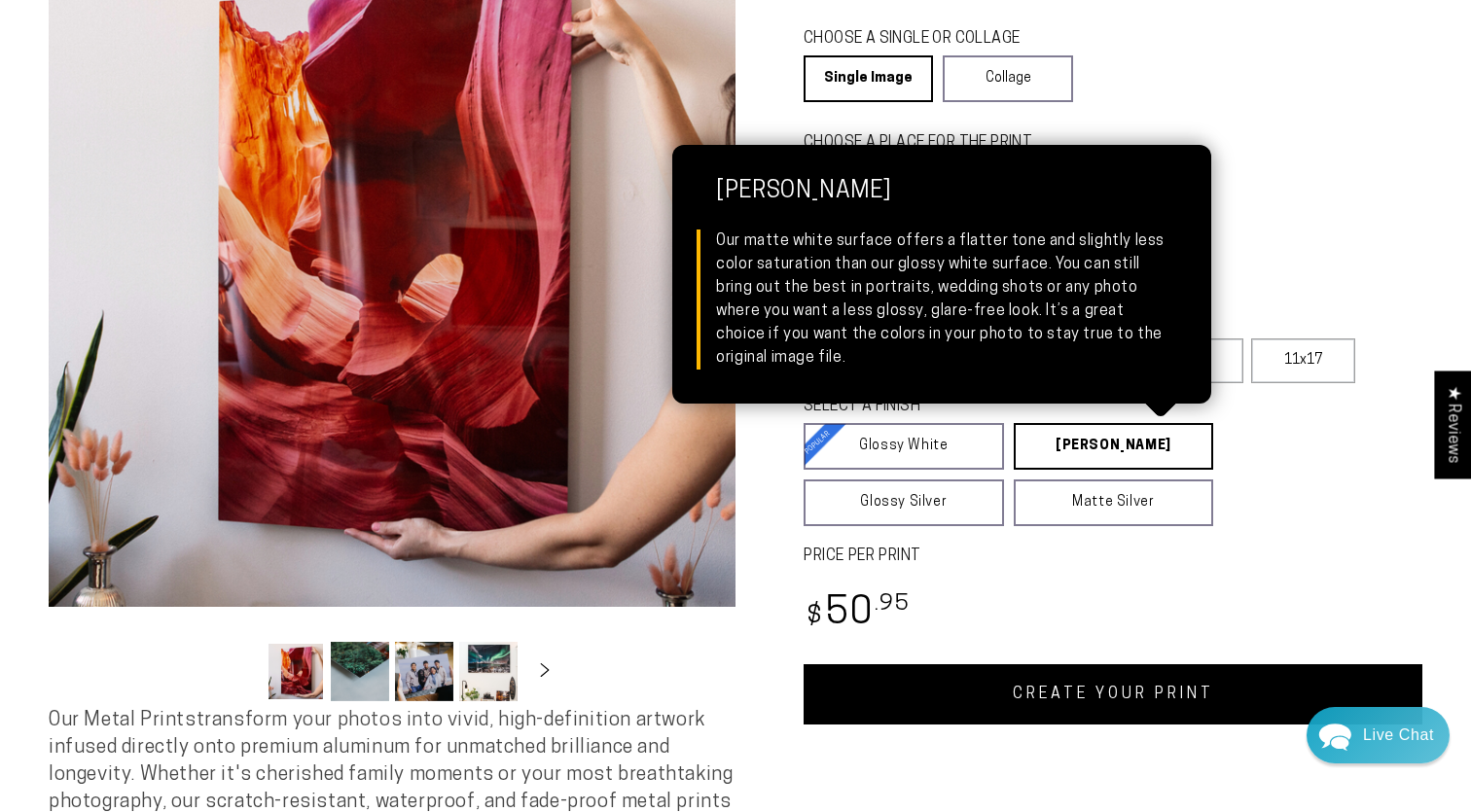
scroll to position [213, 0]
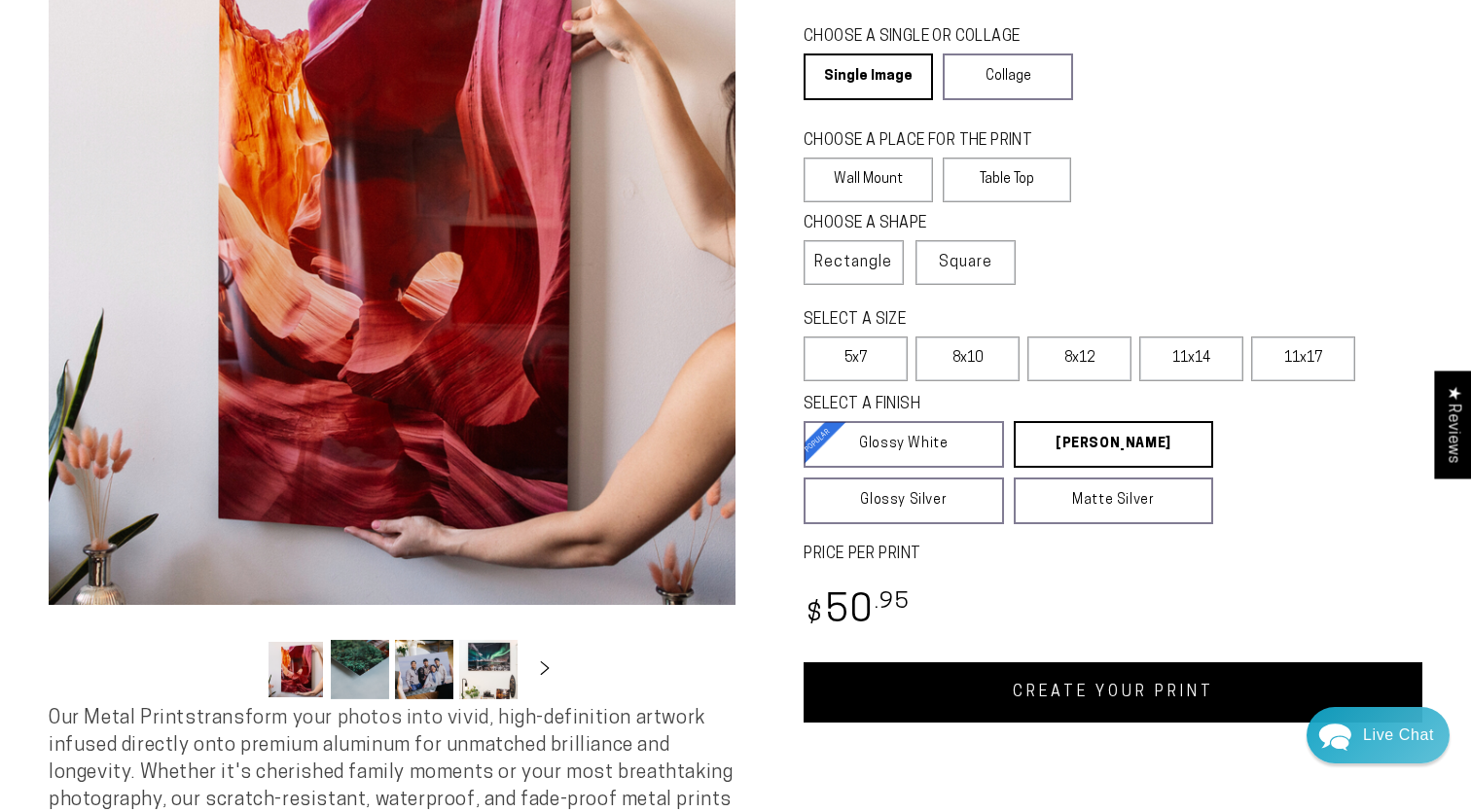
click at [1090, 682] on link "CREATE YOUR PRINT" at bounding box center [1112, 692] width 619 height 60
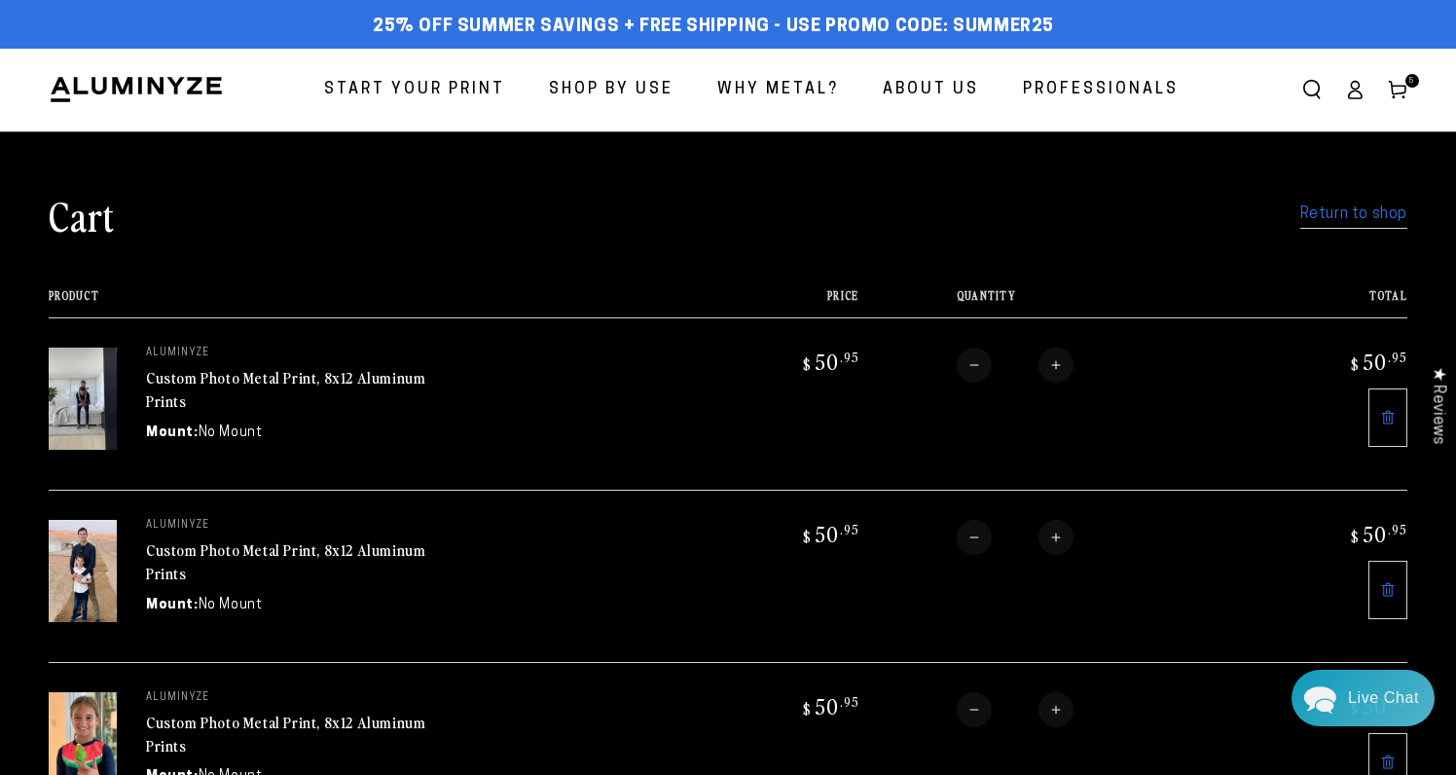
click at [1361, 217] on link "Return to shop" at bounding box center [1353, 215] width 107 height 28
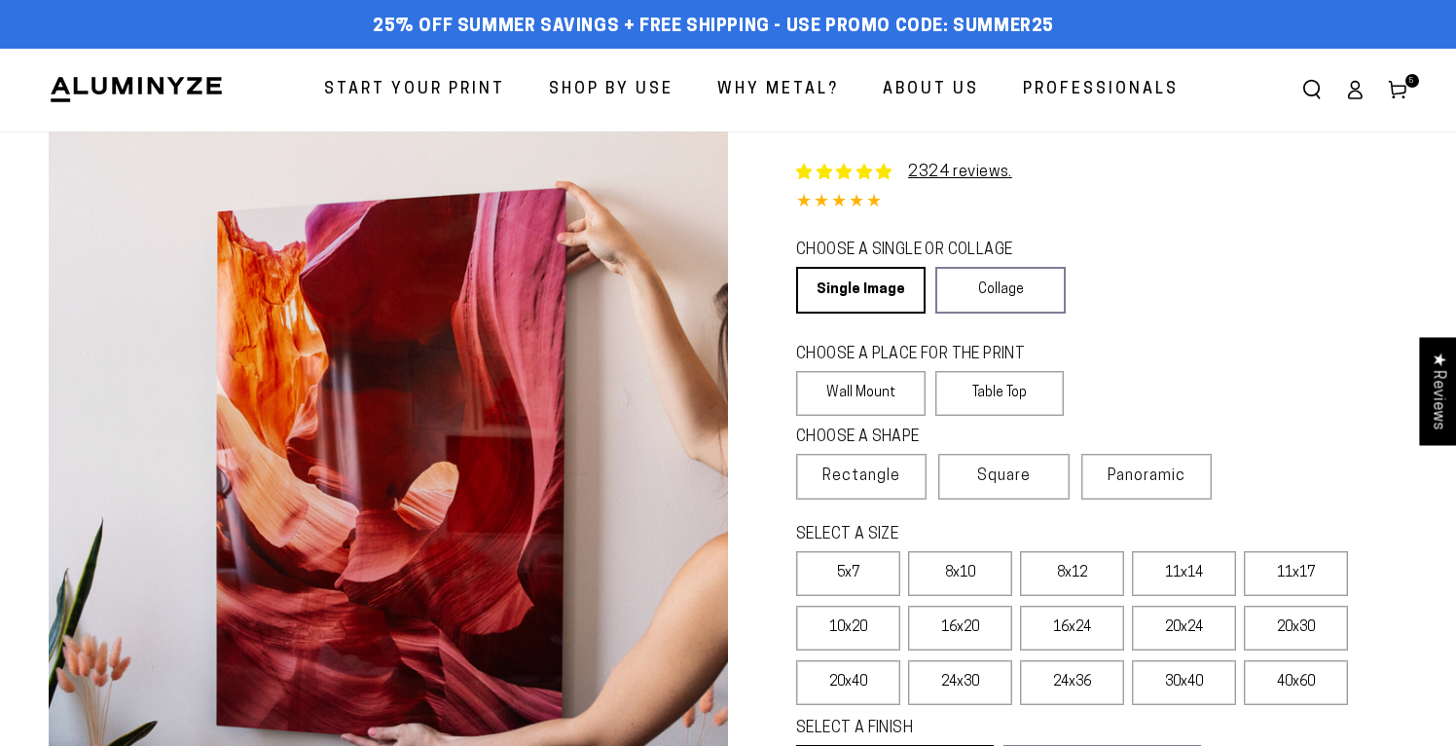
select select "**********"
click at [1032, 407] on label "Table Top" at bounding box center [999, 393] width 129 height 45
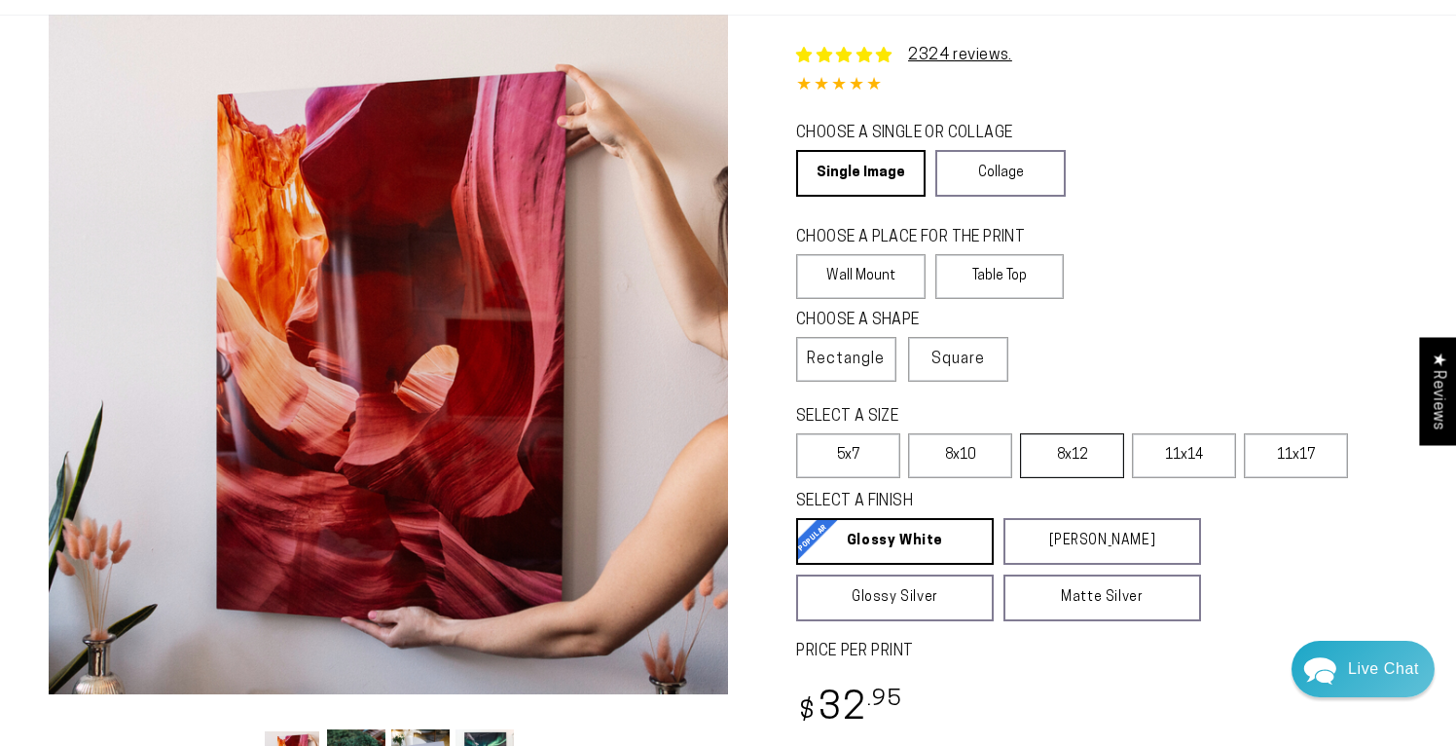
click at [1049, 450] on label "8x12" at bounding box center [1072, 455] width 104 height 45
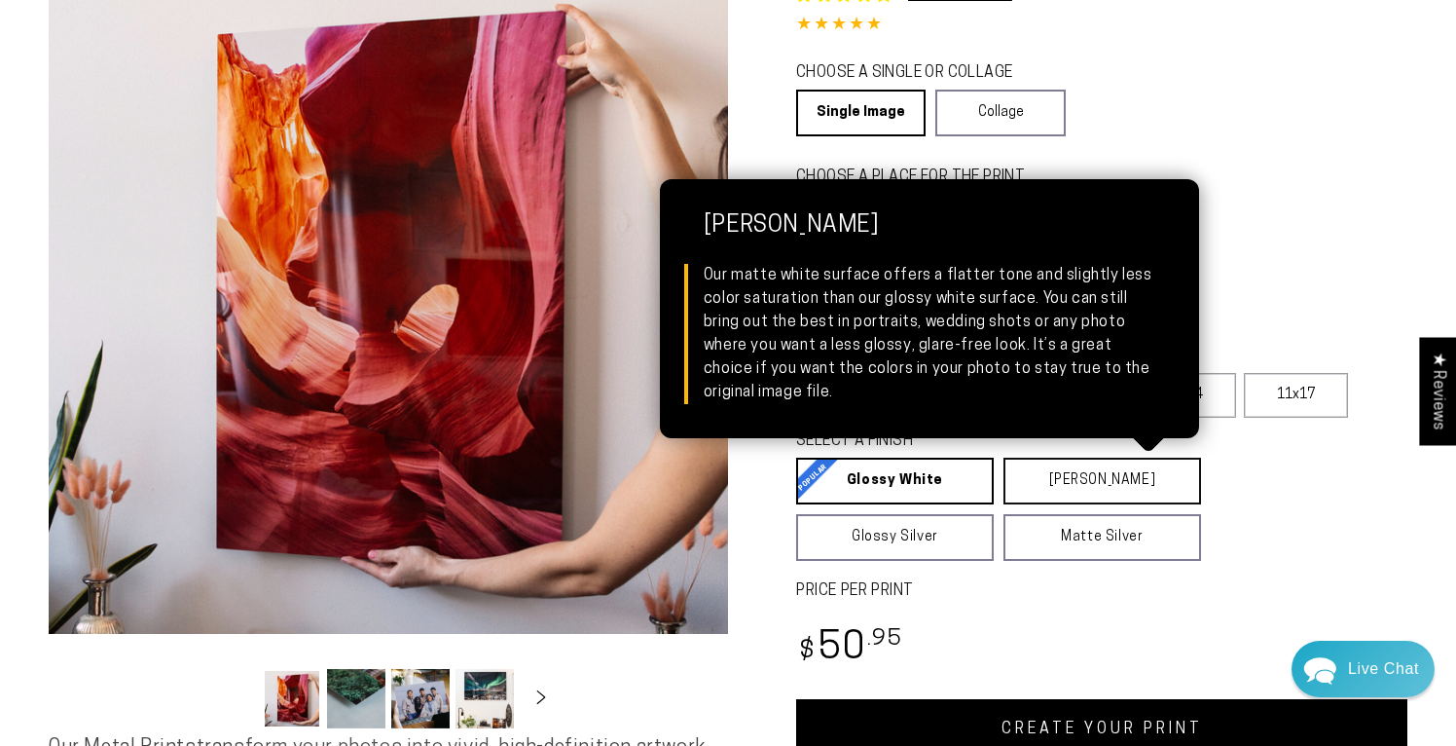
click at [1056, 477] on link "[PERSON_NAME] Matte White Our matte white surface offers a flatter tone and sli…" at bounding box center [1102, 480] width 198 height 47
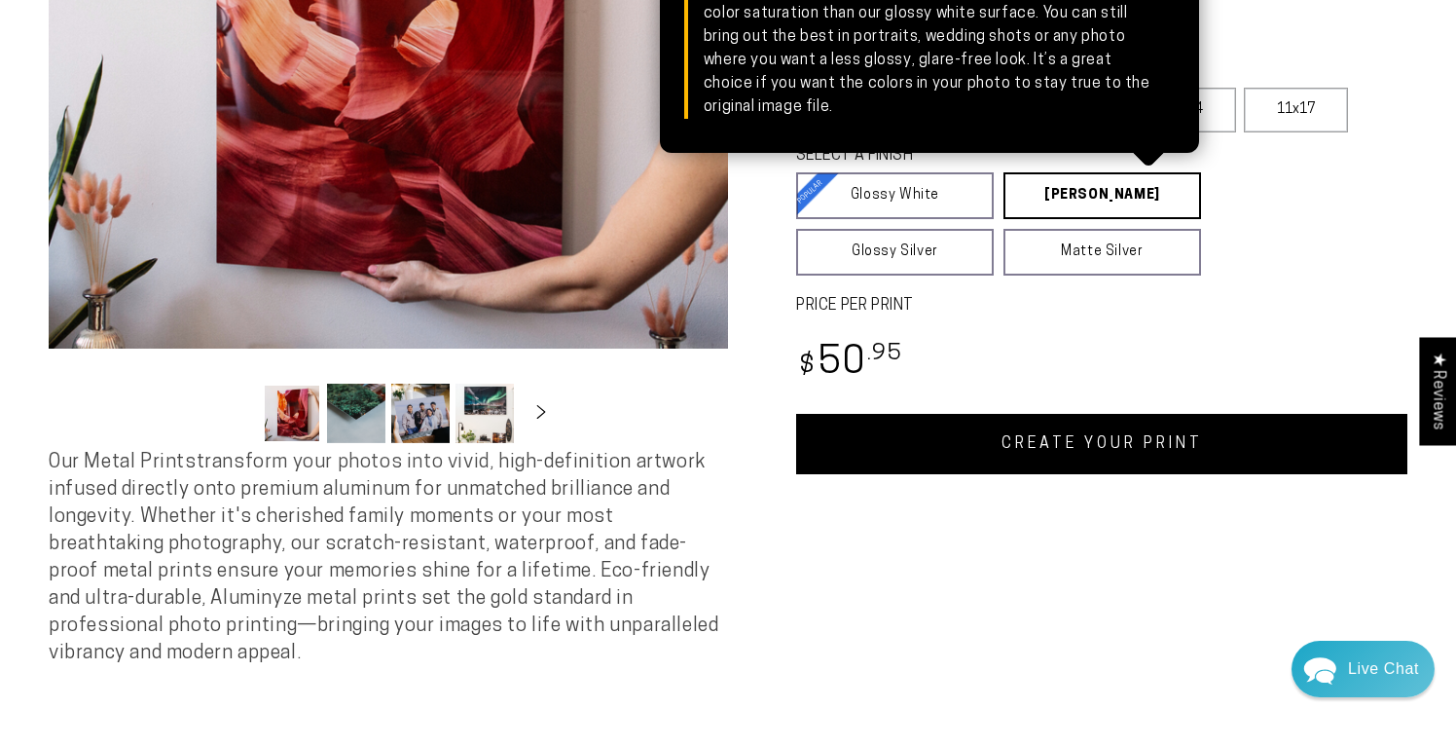
scroll to position [463, 0]
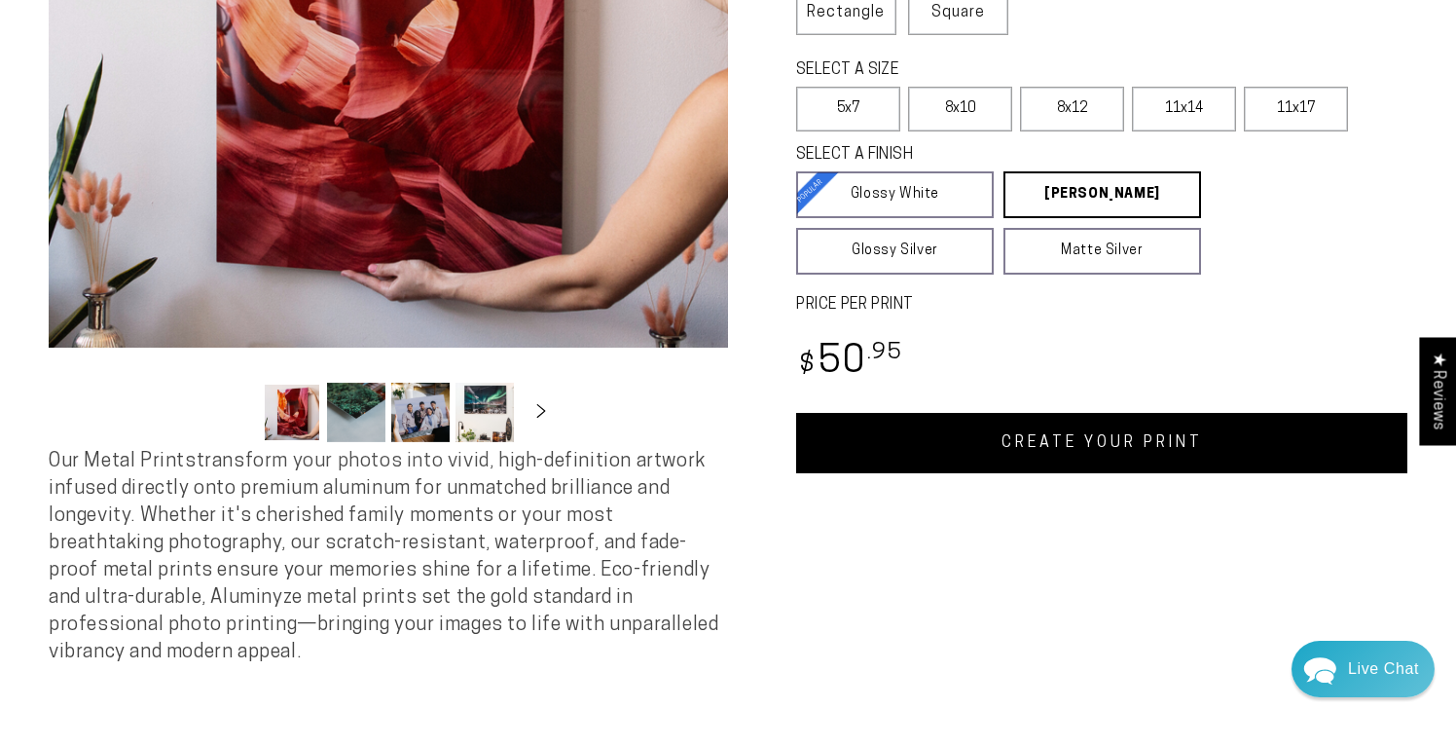
click at [1076, 433] on link "CREATE YOUR PRINT" at bounding box center [1101, 443] width 611 height 60
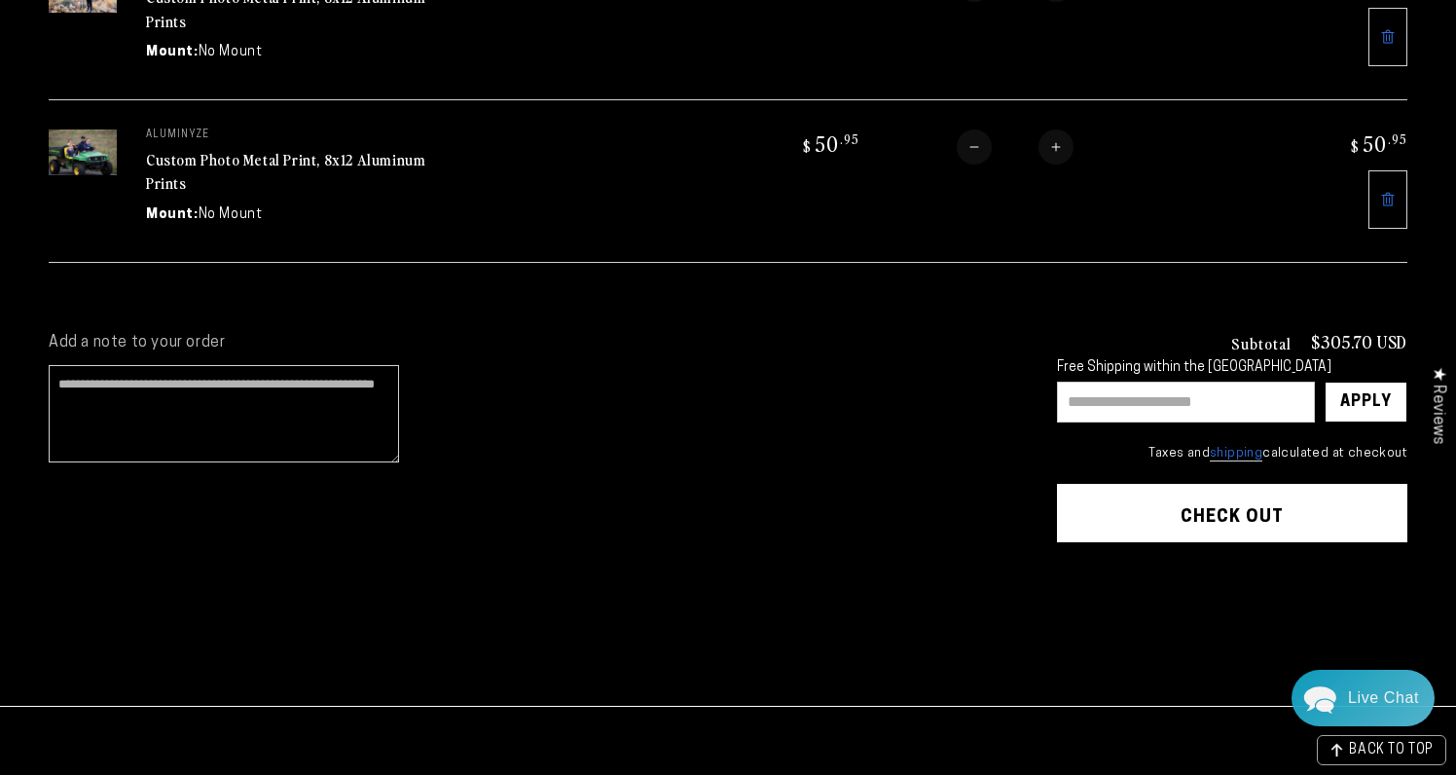
scroll to position [1080, 0]
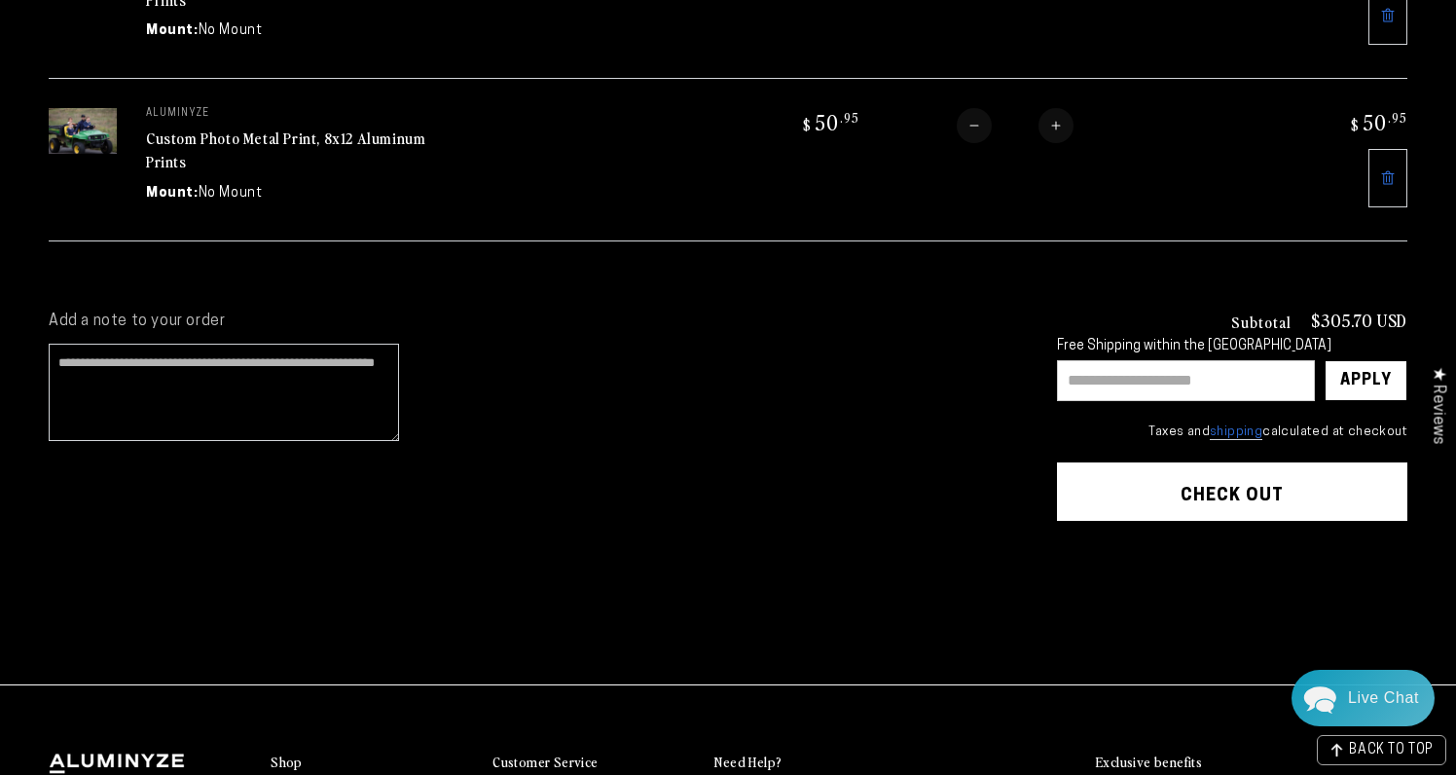
click at [1215, 488] on button "Check out" at bounding box center [1232, 491] width 350 height 58
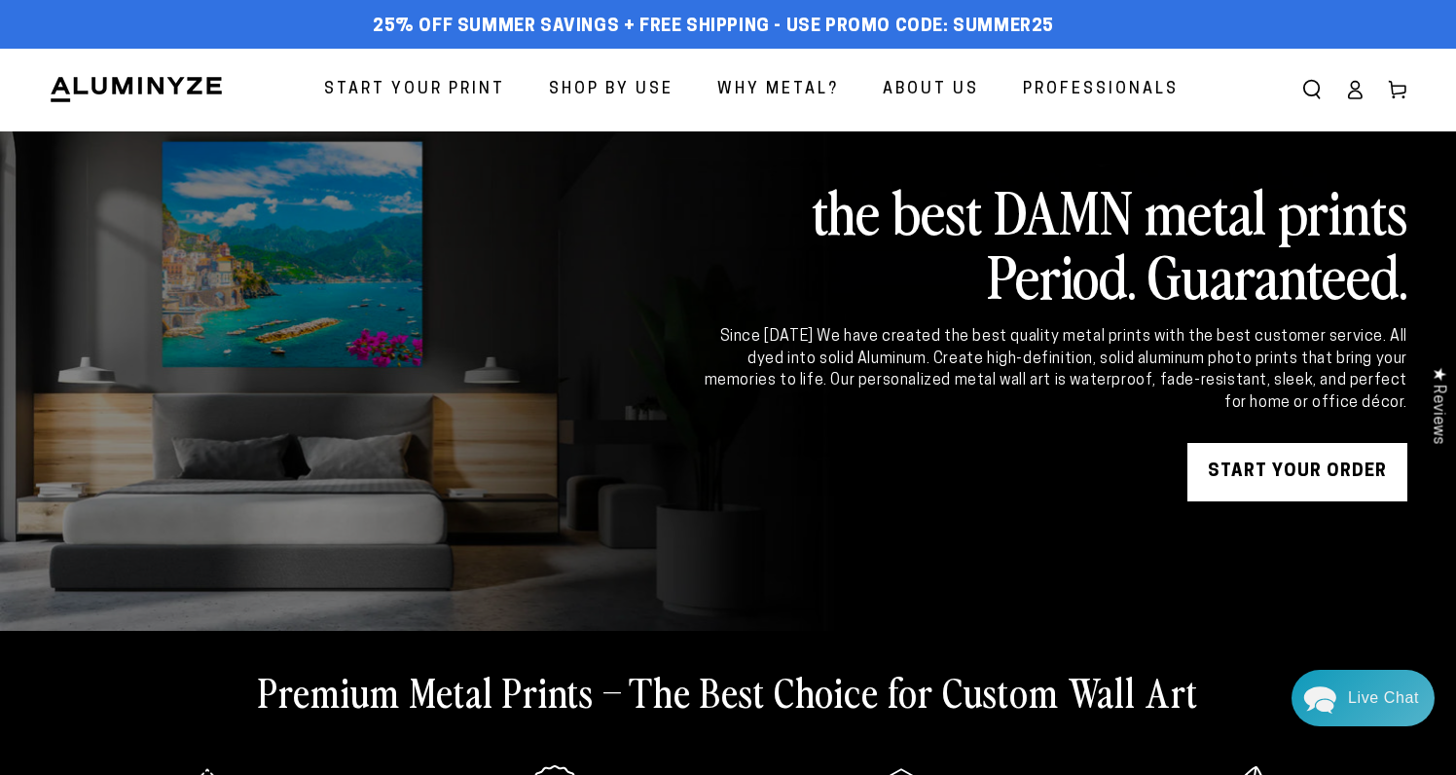
click at [423, 95] on span "Start Your Print" at bounding box center [414, 90] width 181 height 28
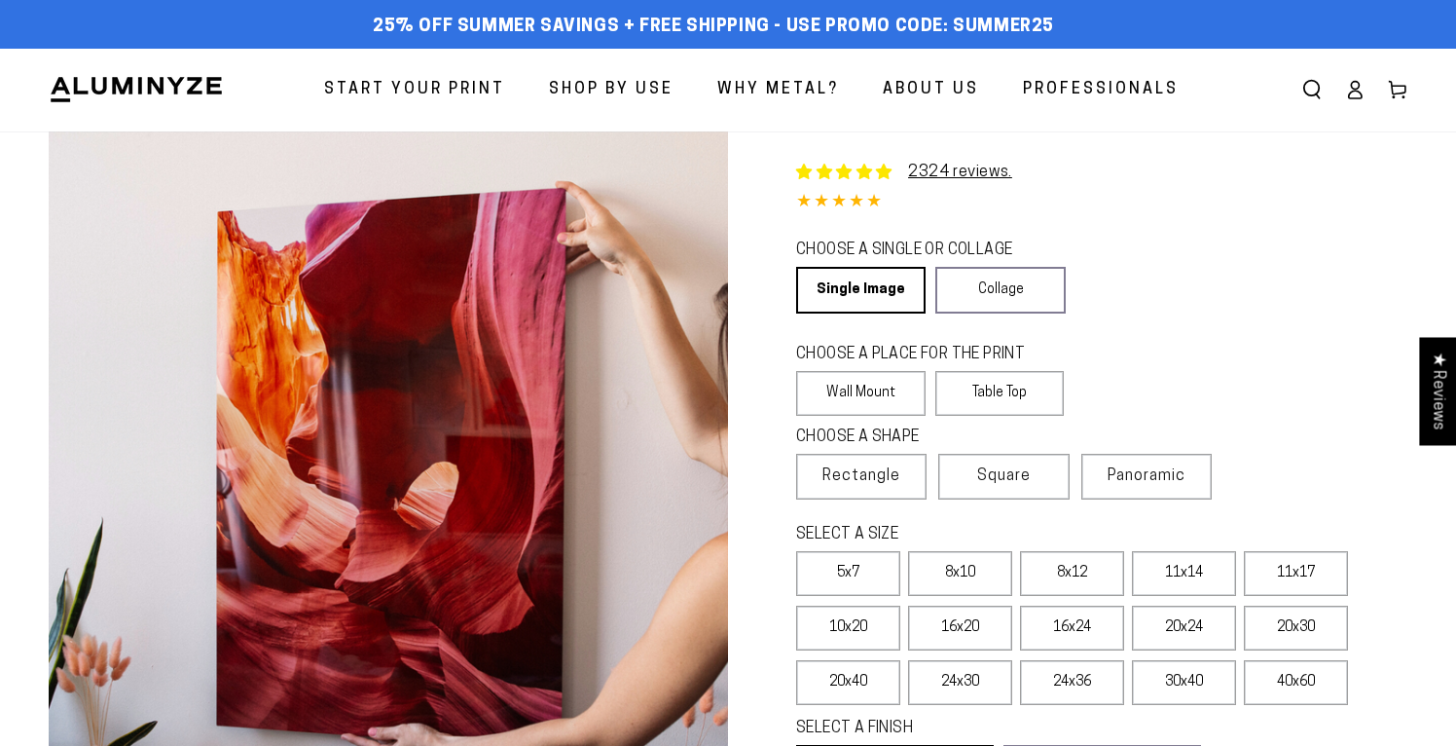
select select "**********"
click at [998, 386] on label "Table Top" at bounding box center [999, 393] width 129 height 45
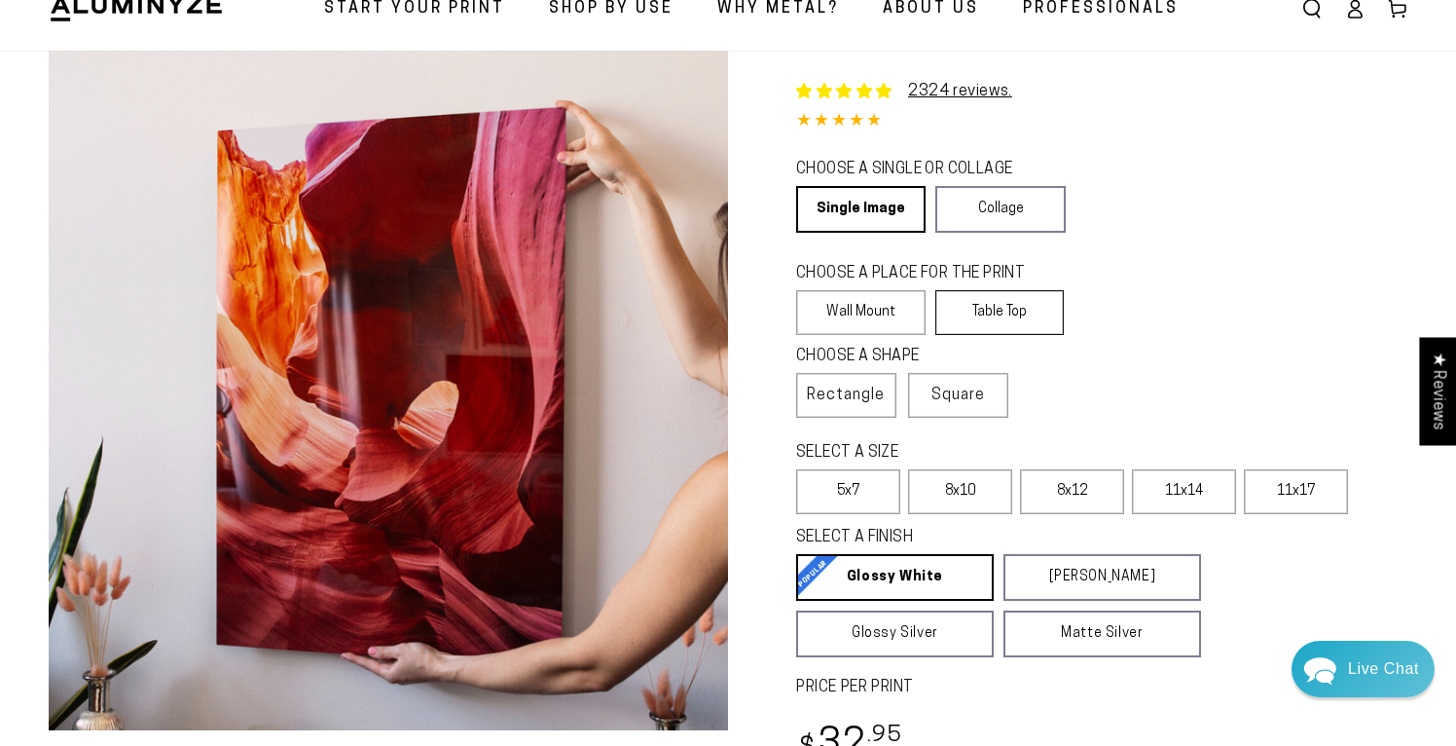
scroll to position [98, 0]
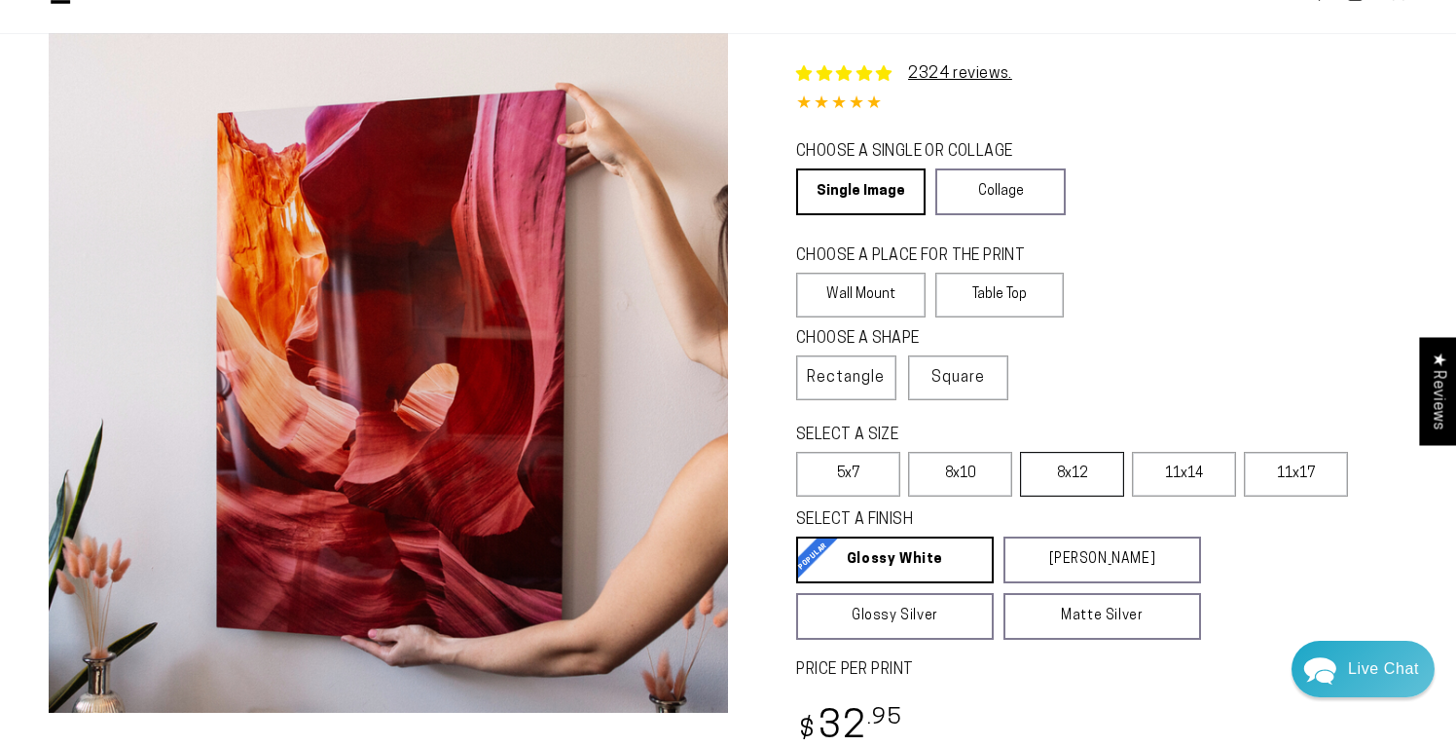
click at [1064, 491] on label "8x12" at bounding box center [1072, 474] width 104 height 45
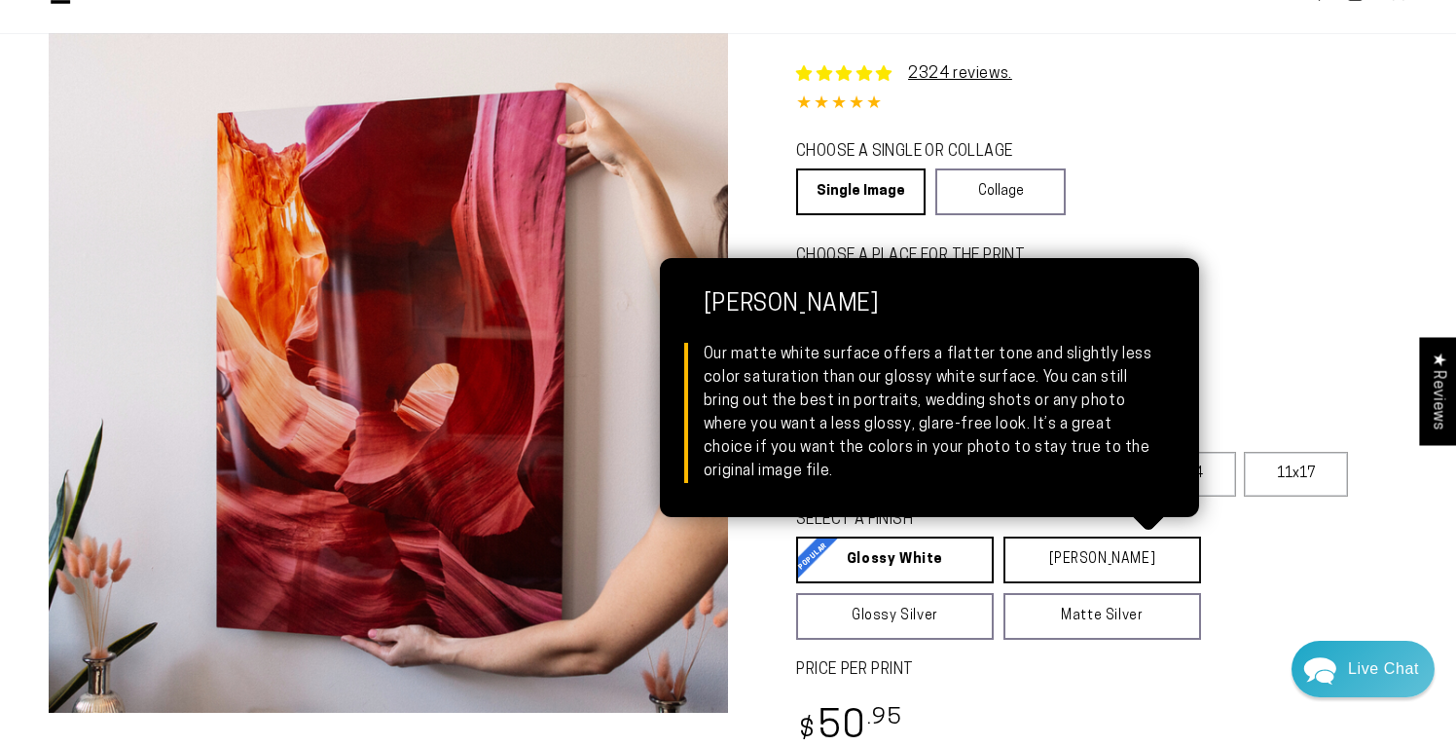
click at [1067, 562] on link "[PERSON_NAME] Matte White Our matte white surface offers a flatter tone and sli…" at bounding box center [1102, 559] width 198 height 47
